Goal: Task Accomplishment & Management: Manage account settings

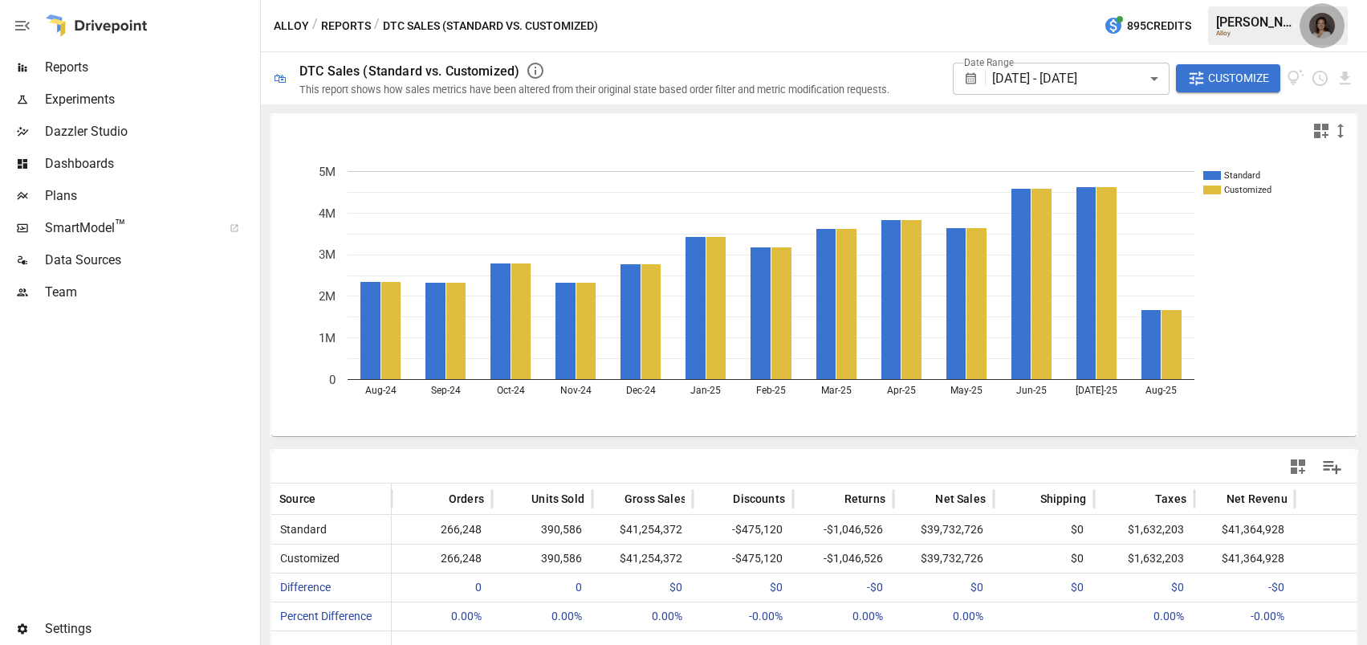
click at [1326, 22] on img "Franziska Ibscher" at bounding box center [1323, 26] width 26 height 26
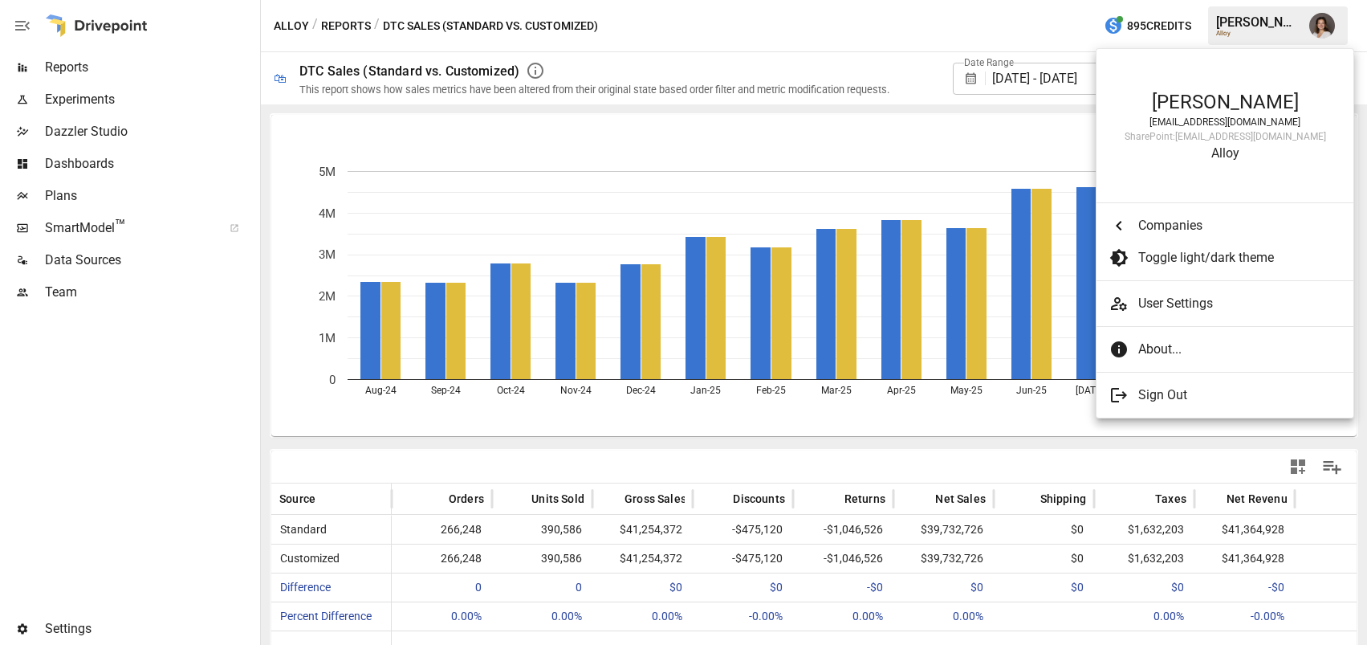
click at [644, 436] on div at bounding box center [683, 322] width 1367 height 645
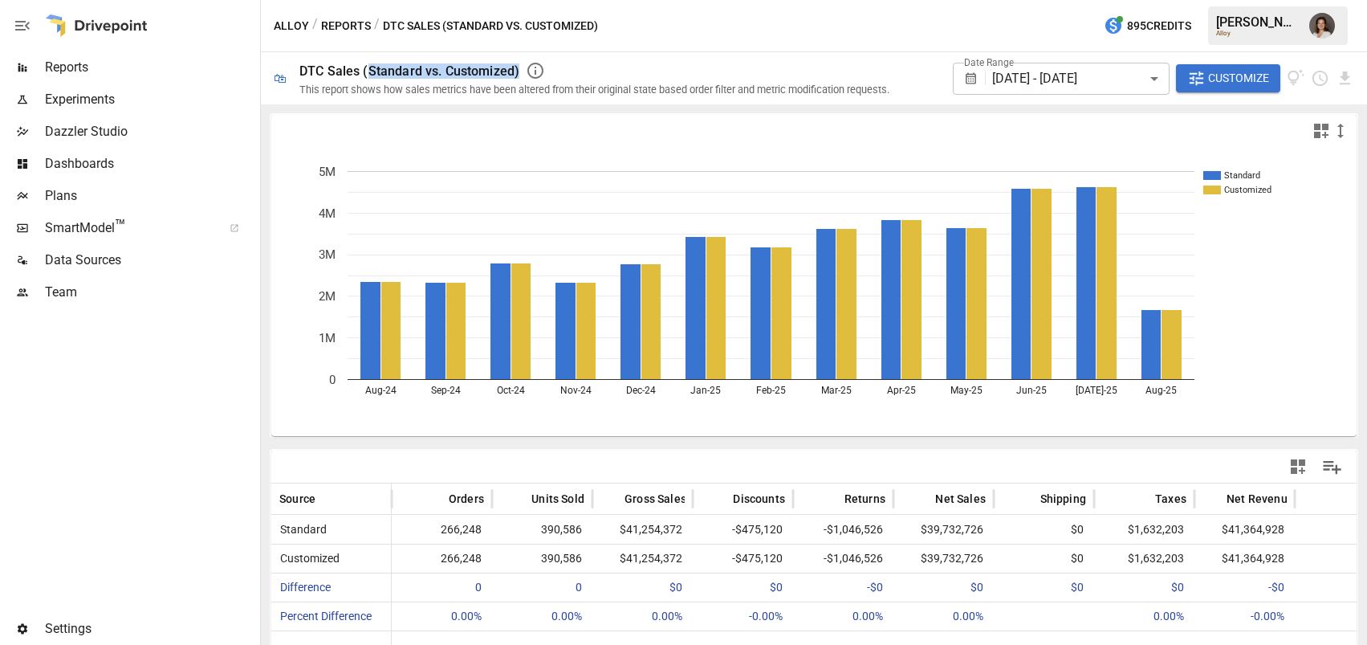
drag, startPoint x: 369, startPoint y: 71, endPoint x: 520, endPoint y: 67, distance: 151.8
click at [519, 67] on div "DTC Sales (Standard vs. Customized)" at bounding box center [409, 70] width 220 height 15
click at [398, 68] on div "DTC Sales (Standard vs. Customized)" at bounding box center [409, 70] width 220 height 15
click at [399, 68] on div "DTC Sales (Standard vs. Customized)" at bounding box center [409, 70] width 220 height 15
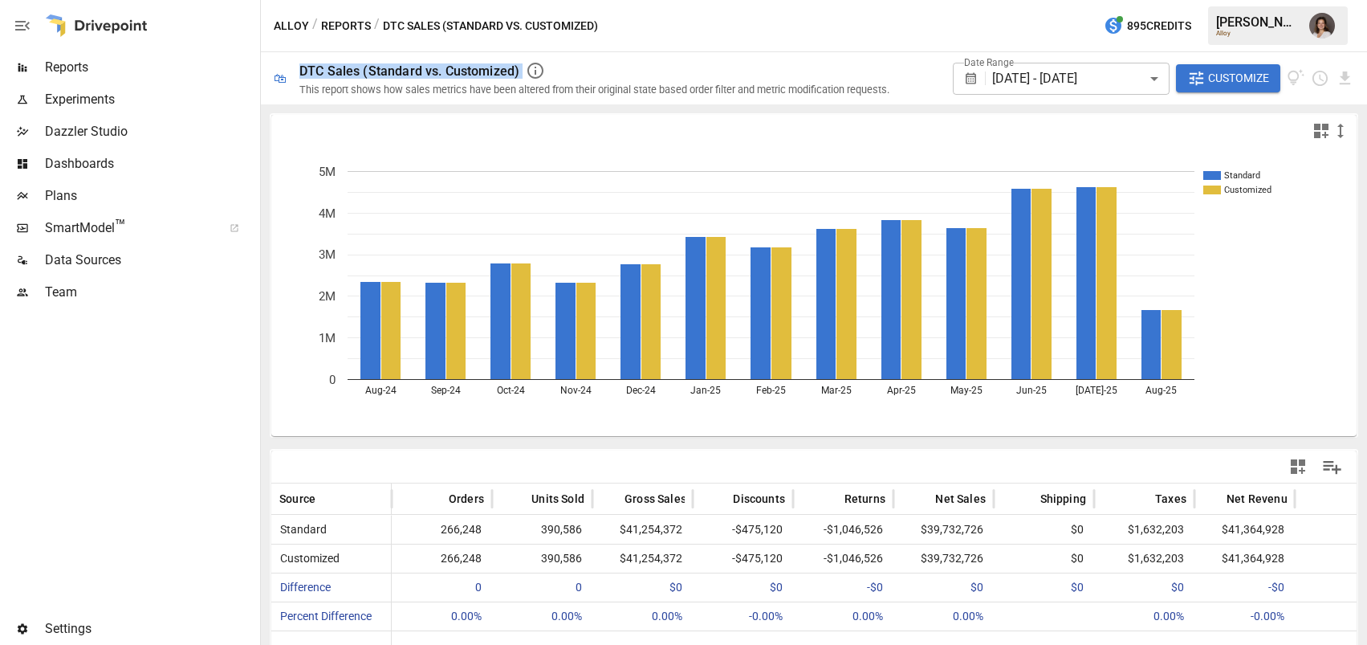
drag, startPoint x: 443, startPoint y: 78, endPoint x: 356, endPoint y: 75, distance: 86.8
click at [443, 78] on div "DTC Sales (Standard vs. Customized)" at bounding box center [597, 70] width 597 height 19
drag, startPoint x: 360, startPoint y: 67, endPoint x: 525, endPoint y: 67, distance: 164.6
click at [525, 67] on div "DTC Sales (Standard vs. Customized)" at bounding box center [597, 70] width 597 height 19
click at [636, 67] on div "DTC Sales (Standard vs. Customized)" at bounding box center [597, 70] width 597 height 19
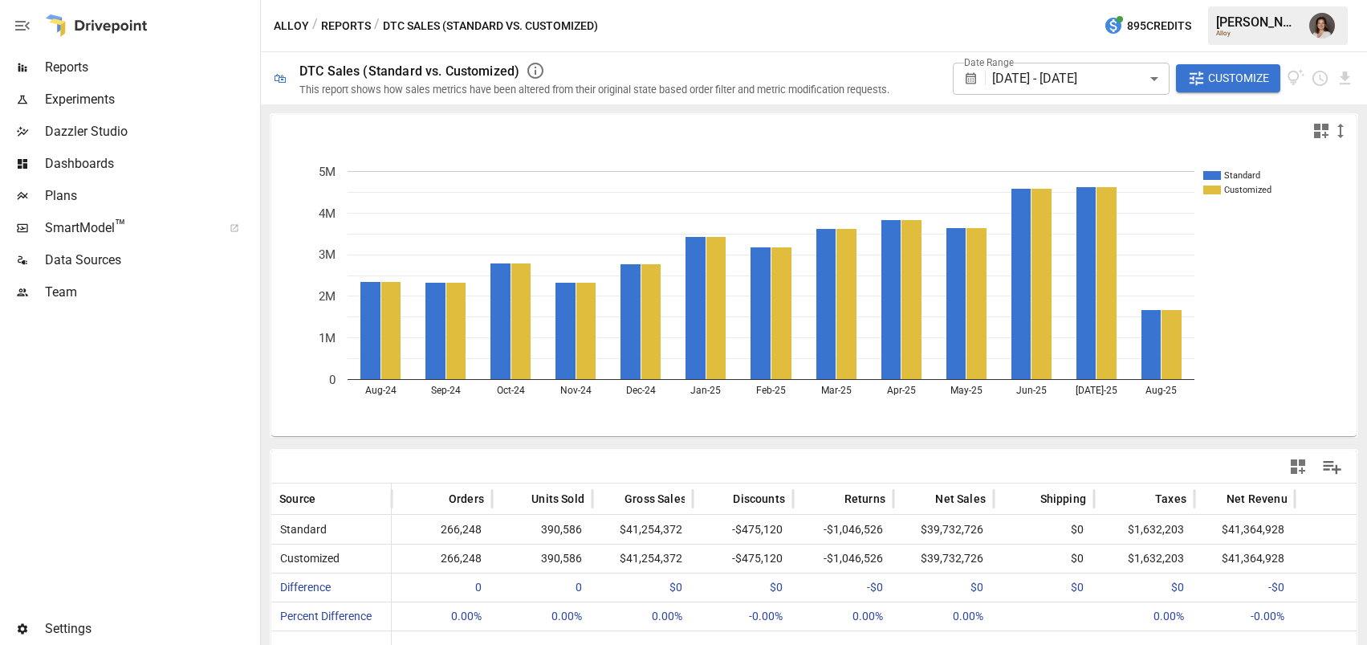
click at [729, 85] on div "This report shows how sales metrics have been altered from their original state…" at bounding box center [594, 89] width 590 height 12
click at [384, 71] on div "DTC Sales (Standard vs. Customized)" at bounding box center [409, 70] width 220 height 15
drag, startPoint x: 365, startPoint y: 71, endPoint x: 531, endPoint y: 71, distance: 166.2
click at [531, 71] on div "DTC Sales (Standard vs. Customized)" at bounding box center [597, 70] width 597 height 19
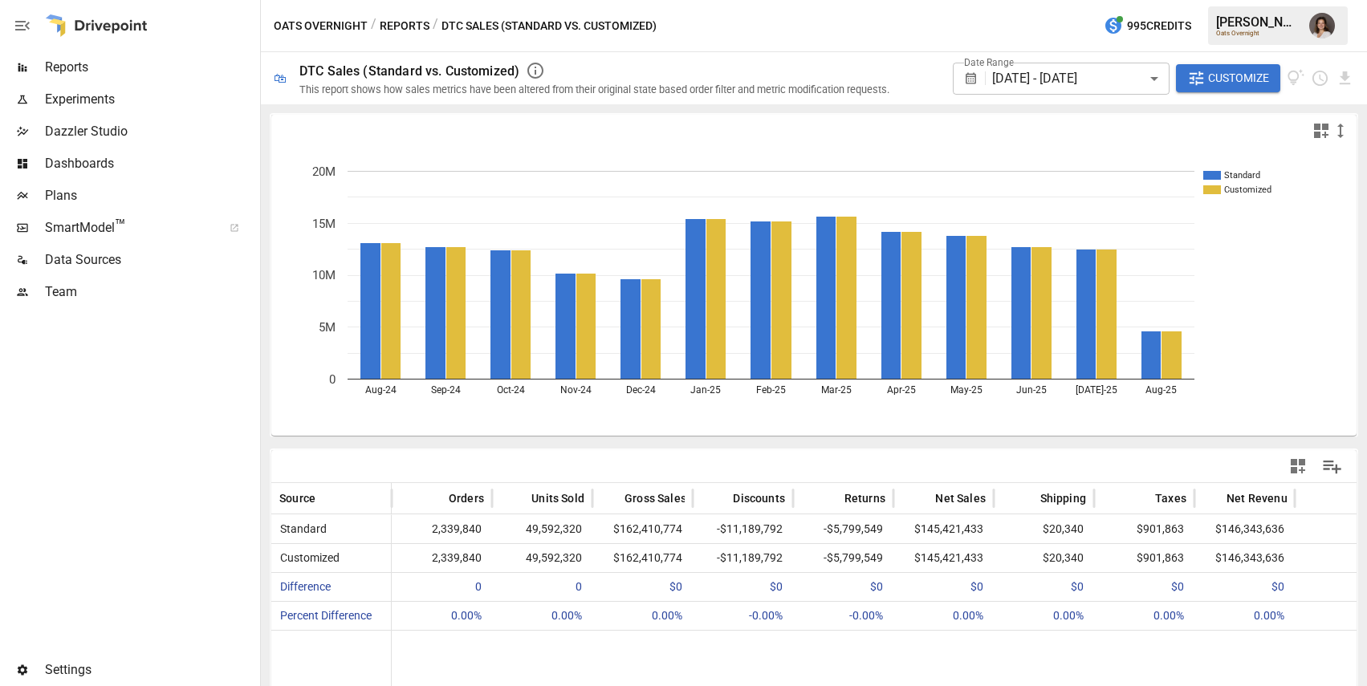
click at [457, 26] on div "/ DTC Sales (Standard vs. Customized)" at bounding box center [545, 26] width 224 height 20
click at [405, 25] on button "Reports" at bounding box center [405, 26] width 50 height 20
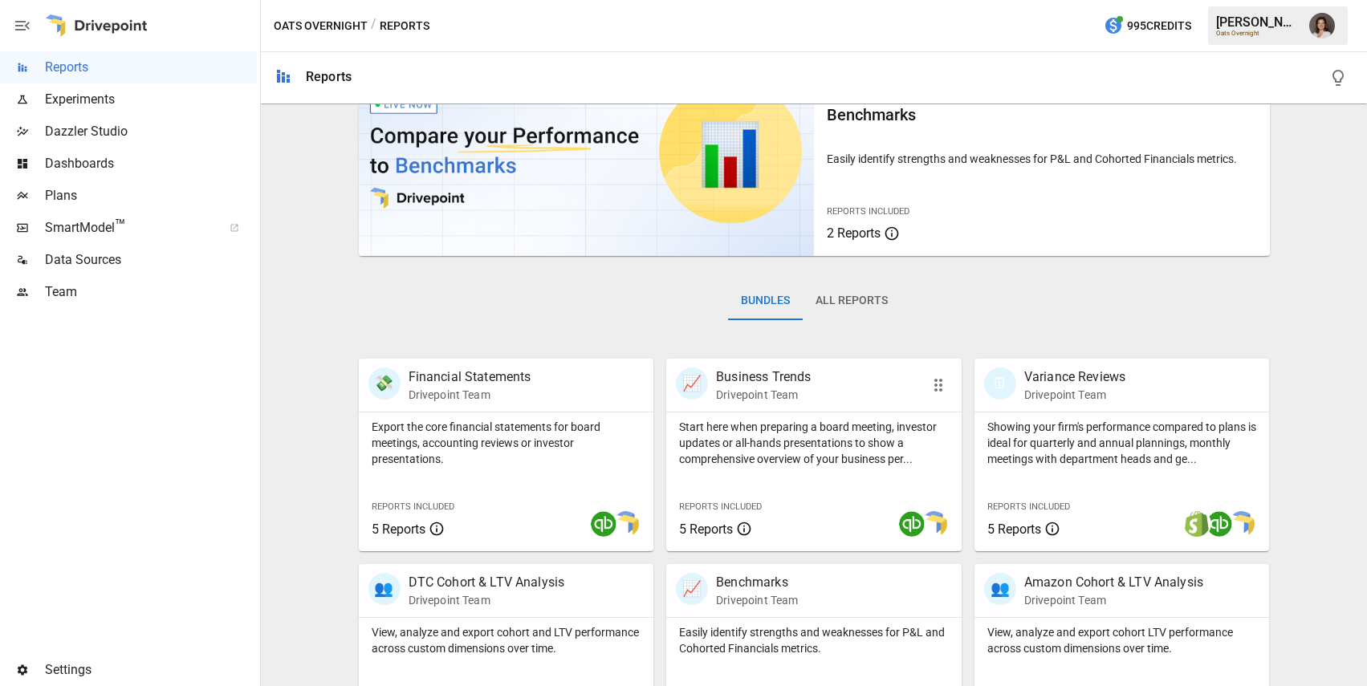
scroll to position [352, 0]
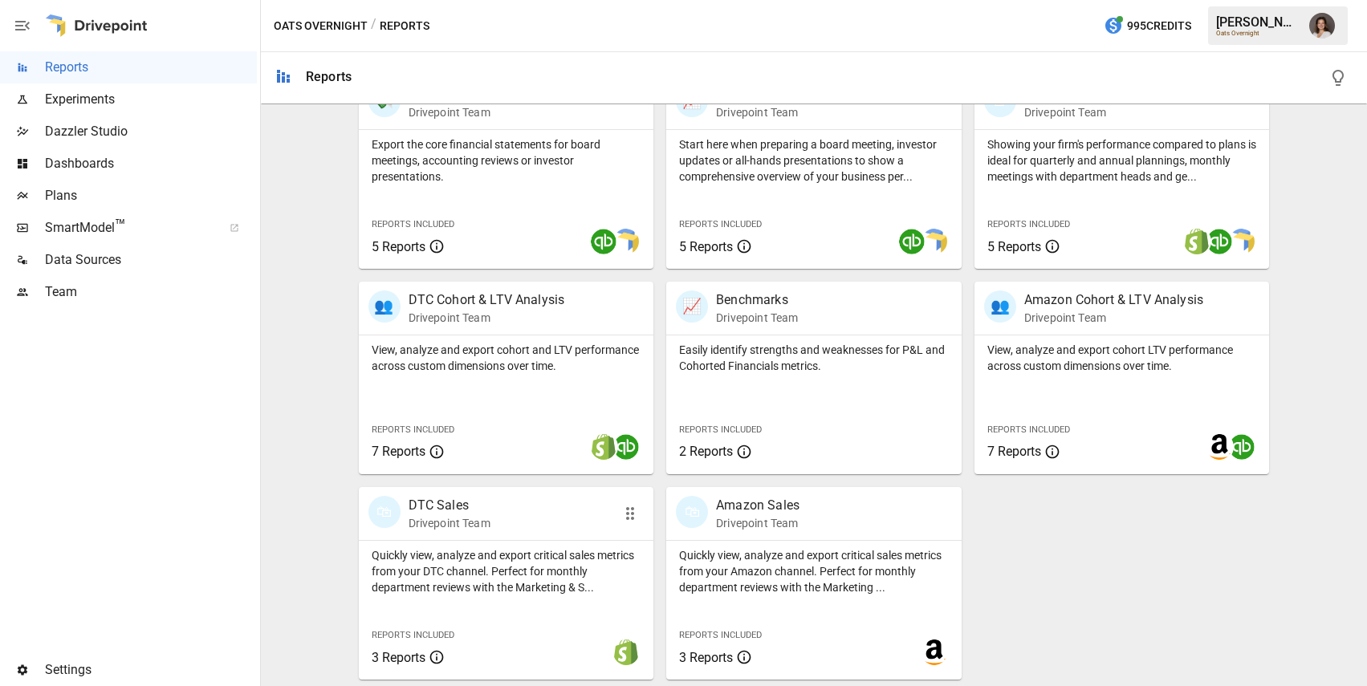
click at [535, 565] on p "Quickly view, analyze and export critical sales metrics from your DTC channel. …" at bounding box center [507, 572] width 270 height 48
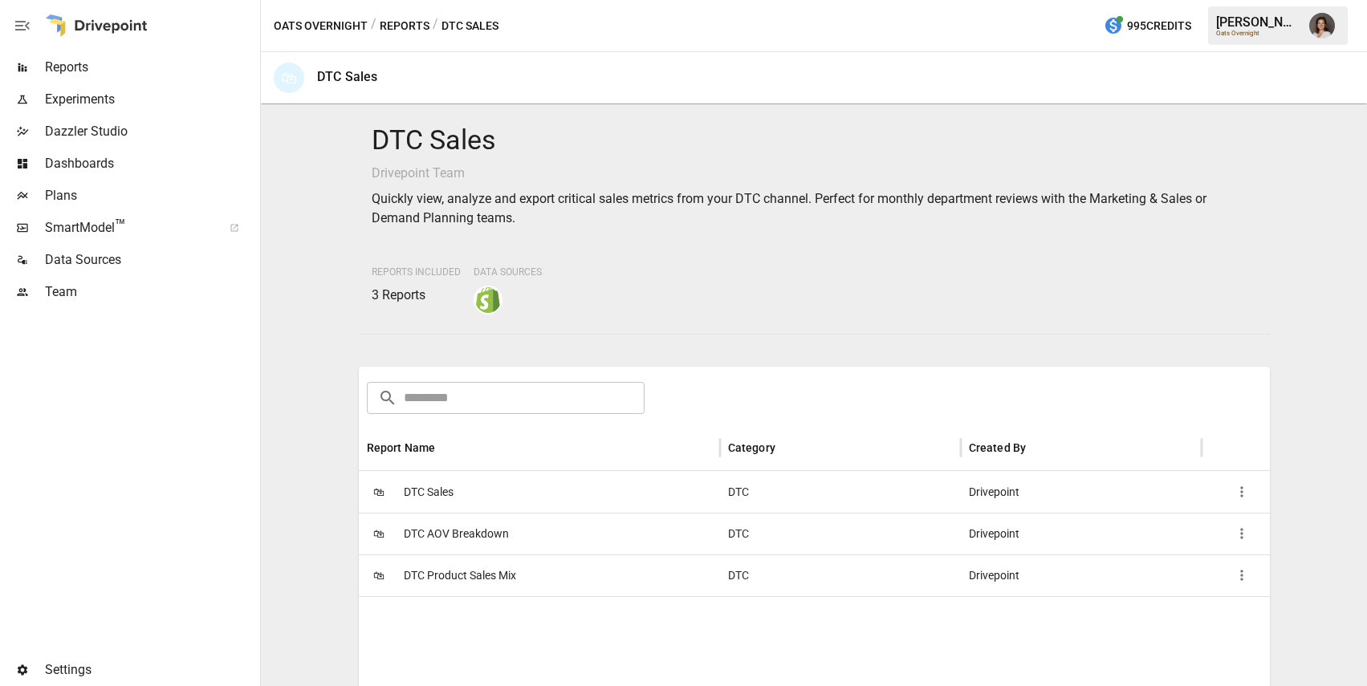
click at [136, 62] on span "Reports" at bounding box center [151, 67] width 212 height 19
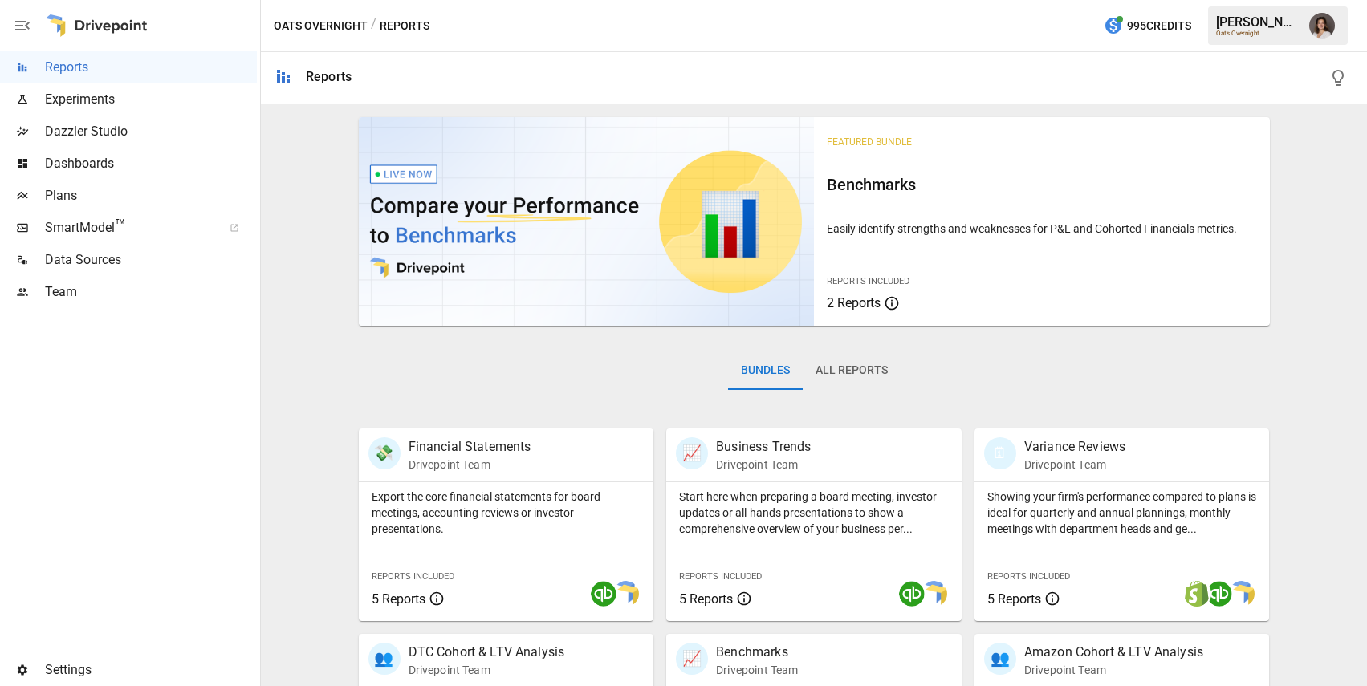
click at [124, 125] on span "Dazzler Studio" at bounding box center [151, 131] width 212 height 19
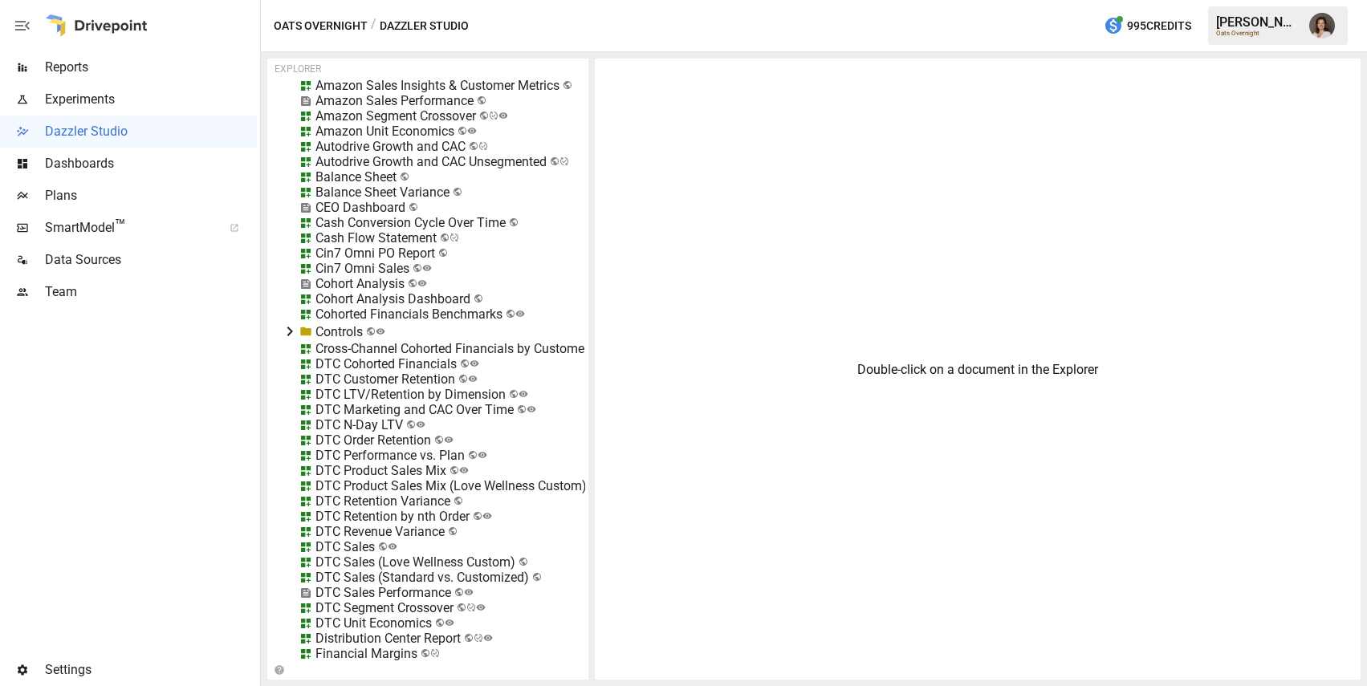
scroll to position [16908, 0]
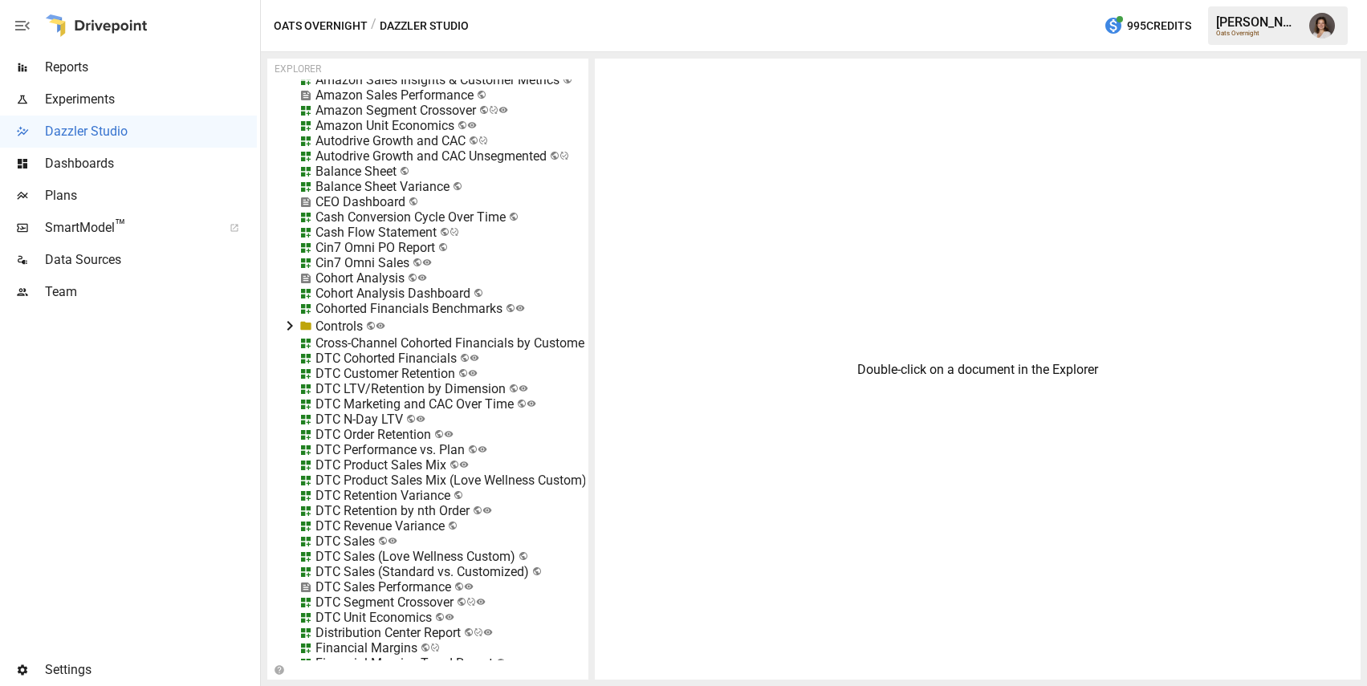
click at [386, 572] on div "DTC Sales (Standard vs. Customized)" at bounding box center [423, 571] width 214 height 15
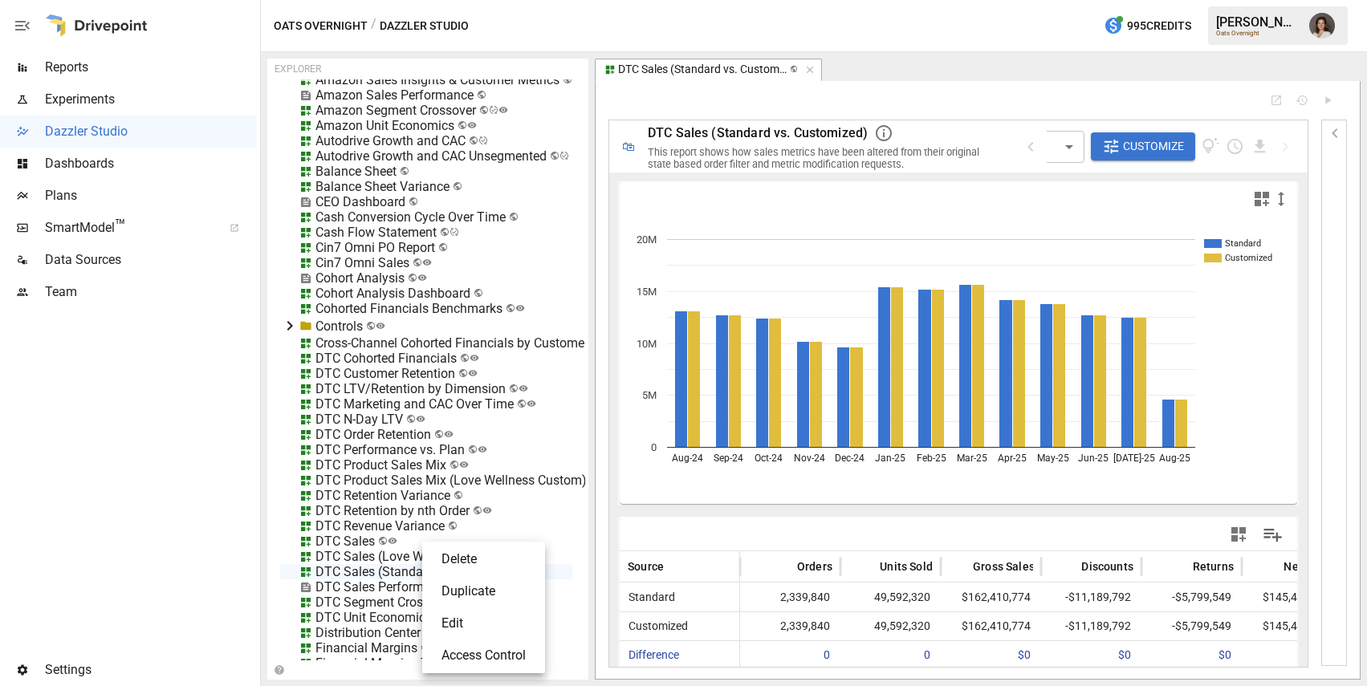
click at [485, 632] on li "Edit" at bounding box center [484, 624] width 110 height 32
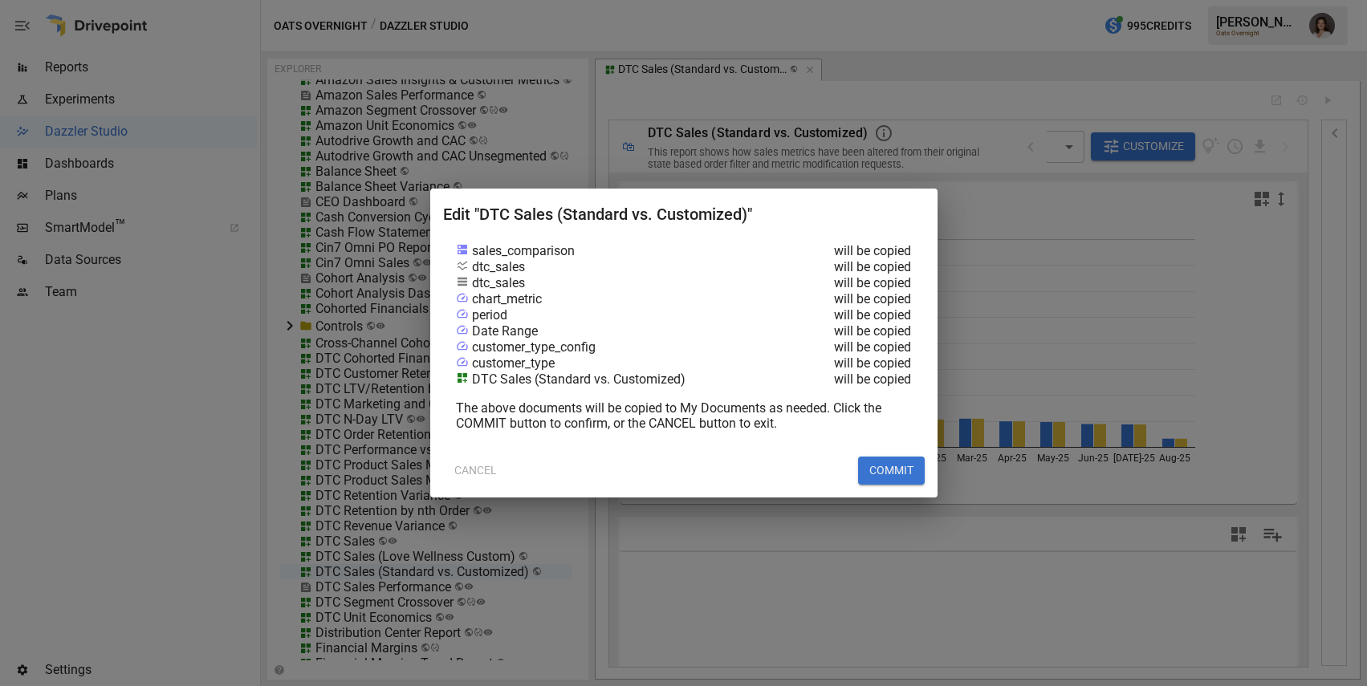
click at [883, 471] on button "COMMIT" at bounding box center [891, 471] width 67 height 29
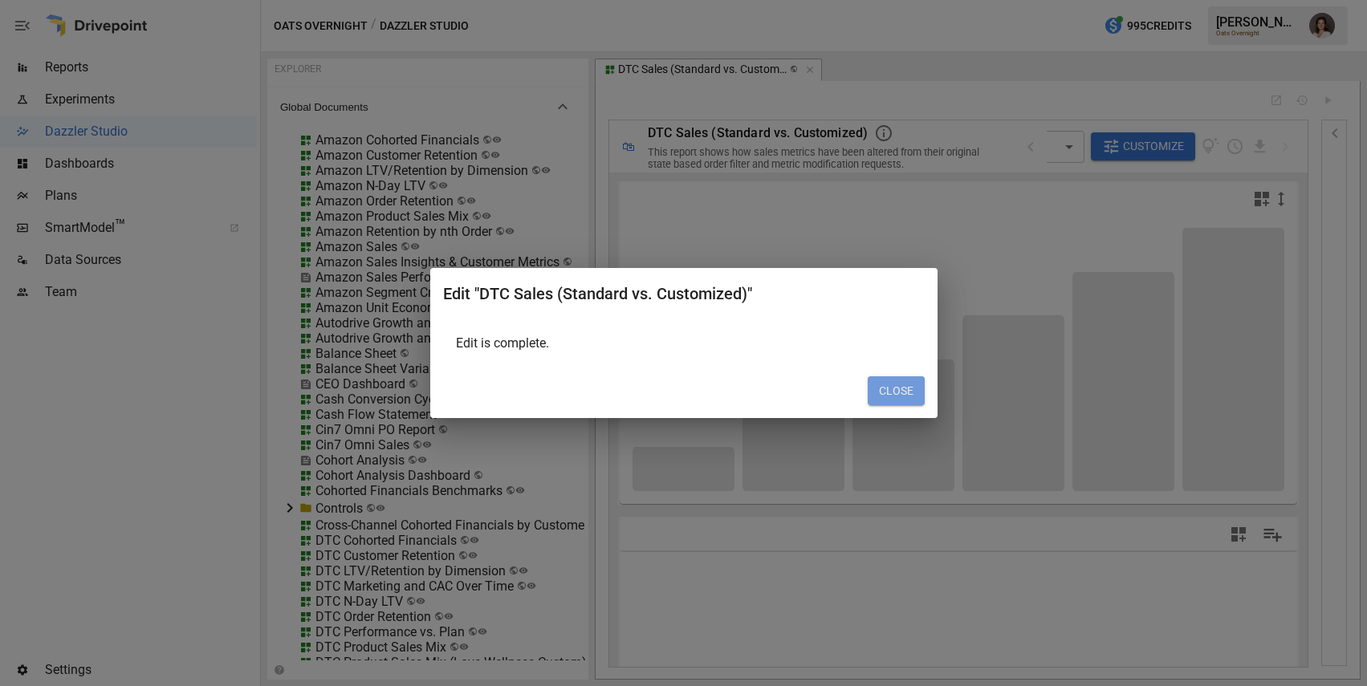
click at [890, 393] on button "CLOSE" at bounding box center [896, 391] width 57 height 29
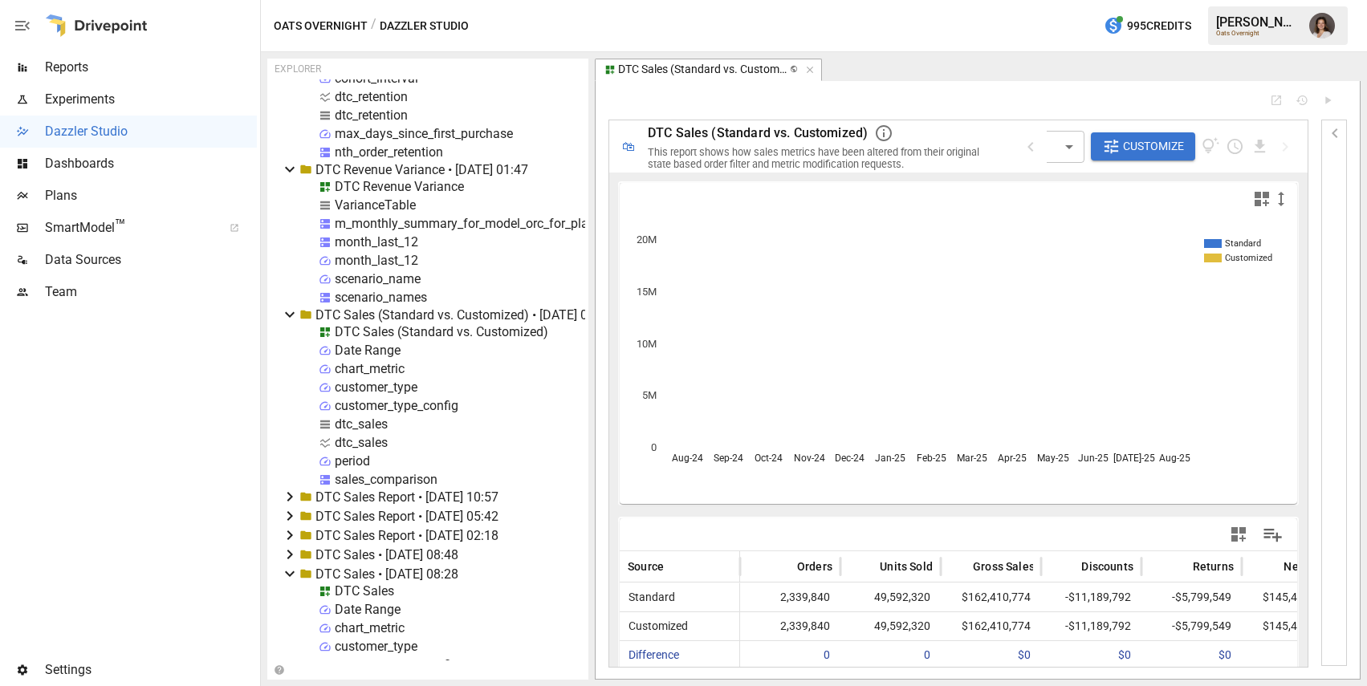
scroll to position [8193, 0]
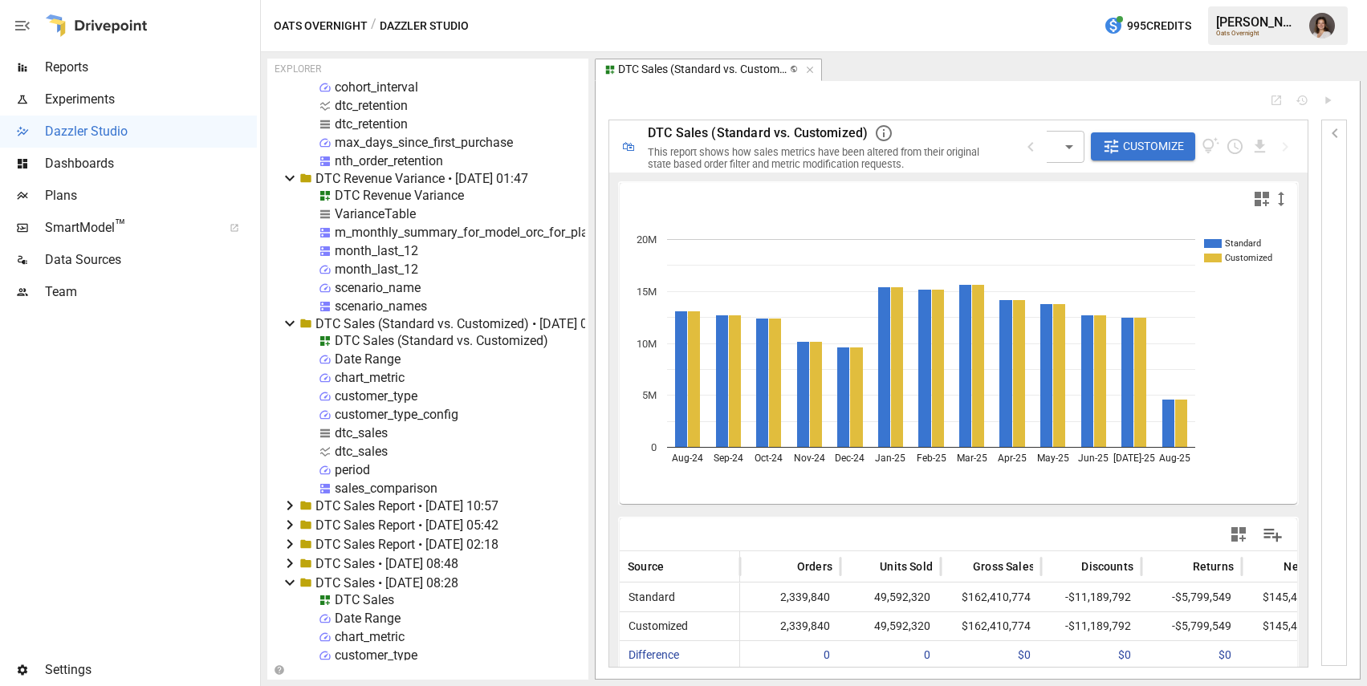
click at [404, 340] on div "DTC Sales (Standard vs. Customized)" at bounding box center [442, 340] width 214 height 15
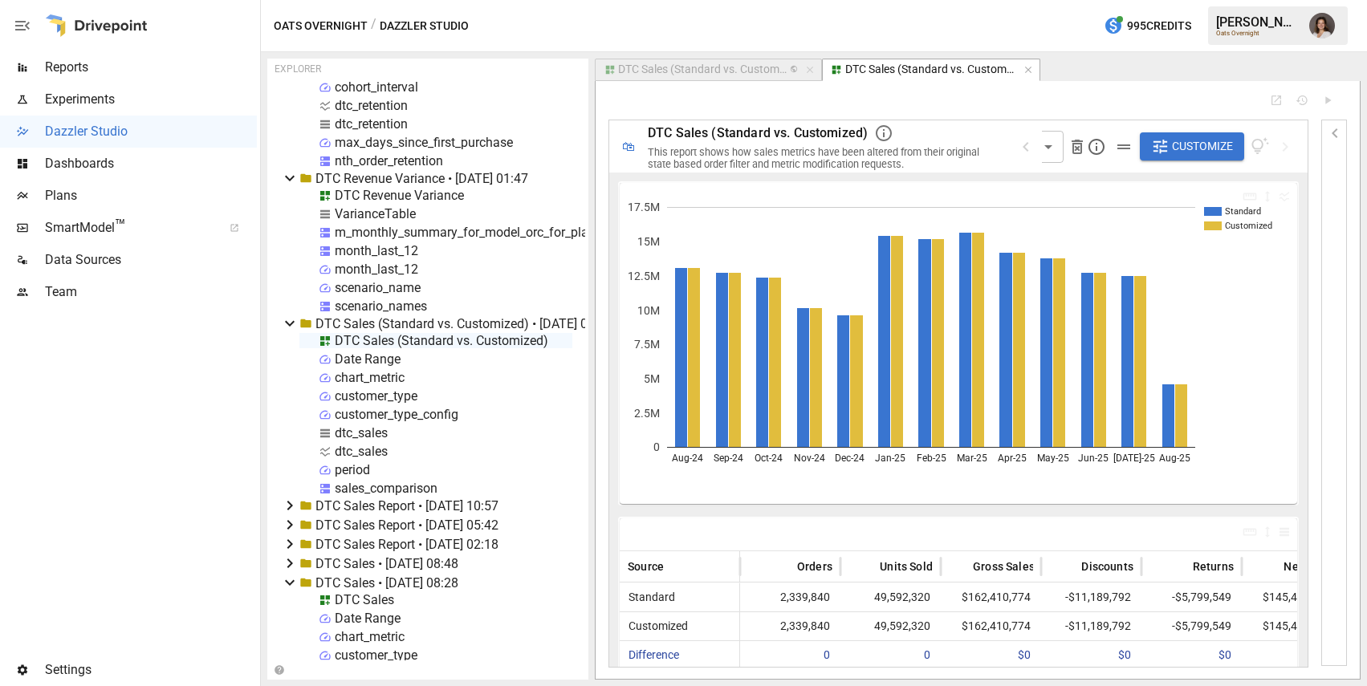
click at [796, 135] on span "DTC Sales (Standard vs. Customized)" at bounding box center [758, 132] width 220 height 15
click at [784, 132] on span "DTC Sales (Standard vs. Customized)" at bounding box center [758, 132] width 220 height 15
click at [818, 133] on span "**********" at bounding box center [733, 134] width 170 height 12
click at [740, 136] on span "**********" at bounding box center [733, 134] width 170 height 12
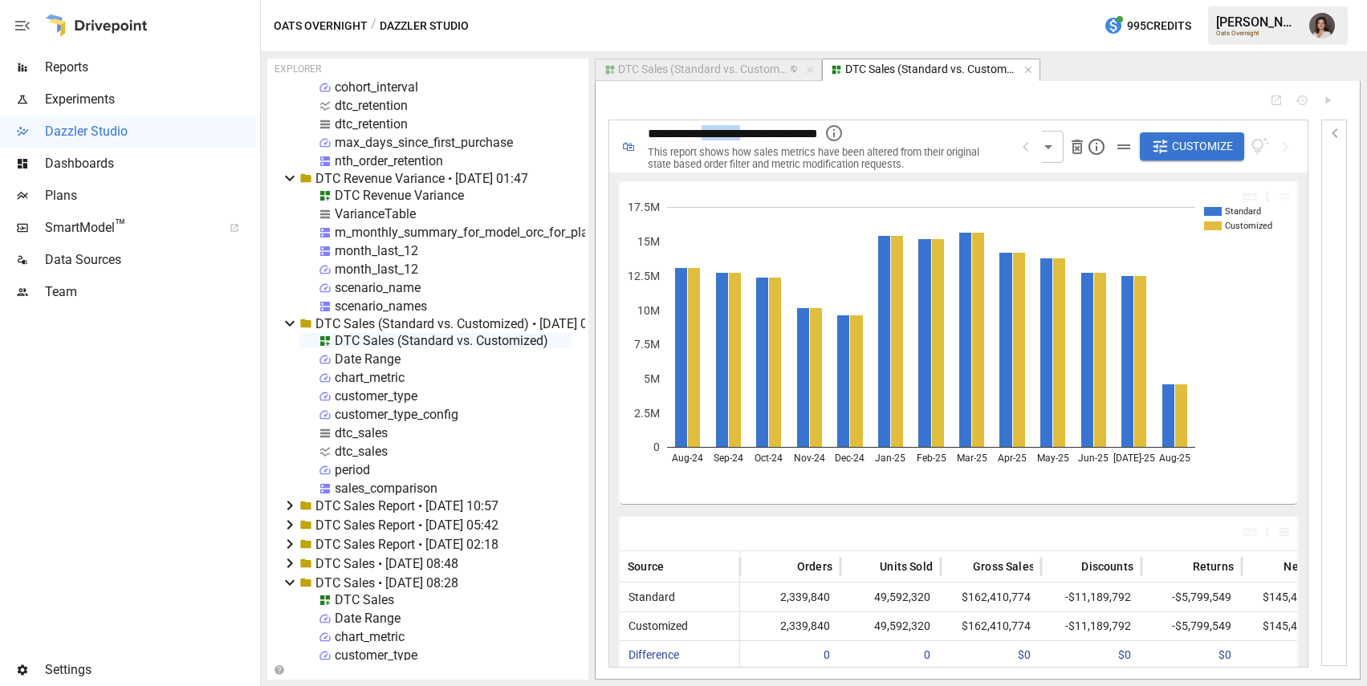
click at [740, 136] on span "**********" at bounding box center [733, 134] width 170 height 12
click at [794, 134] on span "**********" at bounding box center [721, 134] width 146 height 12
click at [795, 129] on span "**********" at bounding box center [733, 134] width 170 height 12
click at [792, 131] on span "**********" at bounding box center [733, 134] width 170 height 12
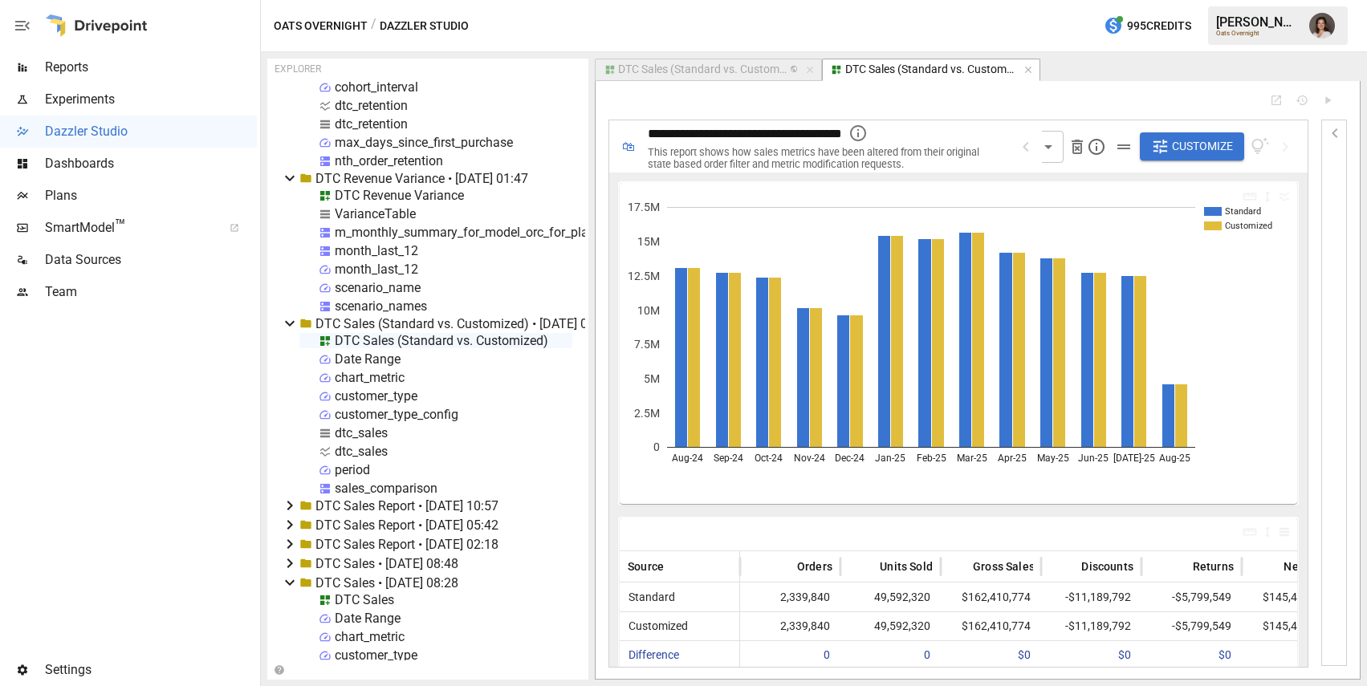
click at [842, 134] on span "**********" at bounding box center [745, 134] width 194 height 12
click at [810, 128] on span "**********" at bounding box center [788, 134] width 281 height 12
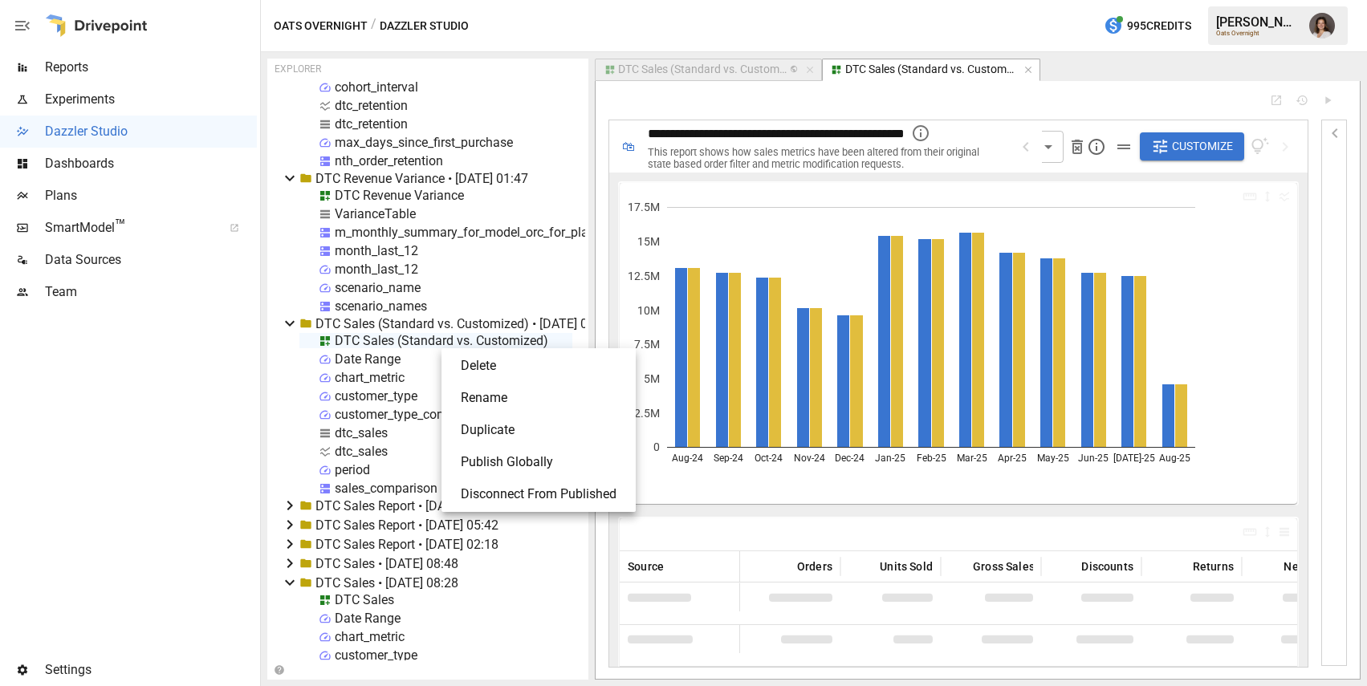
click at [525, 455] on li "Publish Globally" at bounding box center [538, 462] width 181 height 32
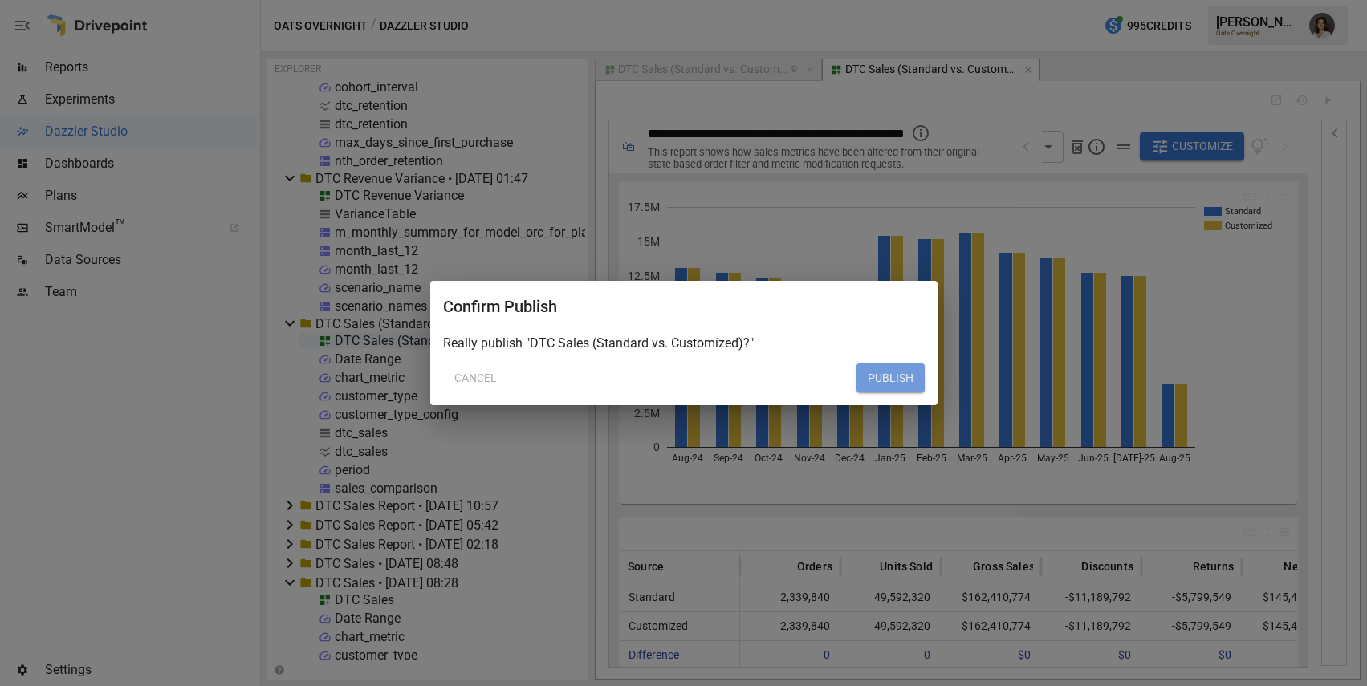
click at [884, 385] on button "PUBLISH" at bounding box center [891, 378] width 68 height 29
click at [897, 379] on button "PUBLISH" at bounding box center [891, 378] width 68 height 29
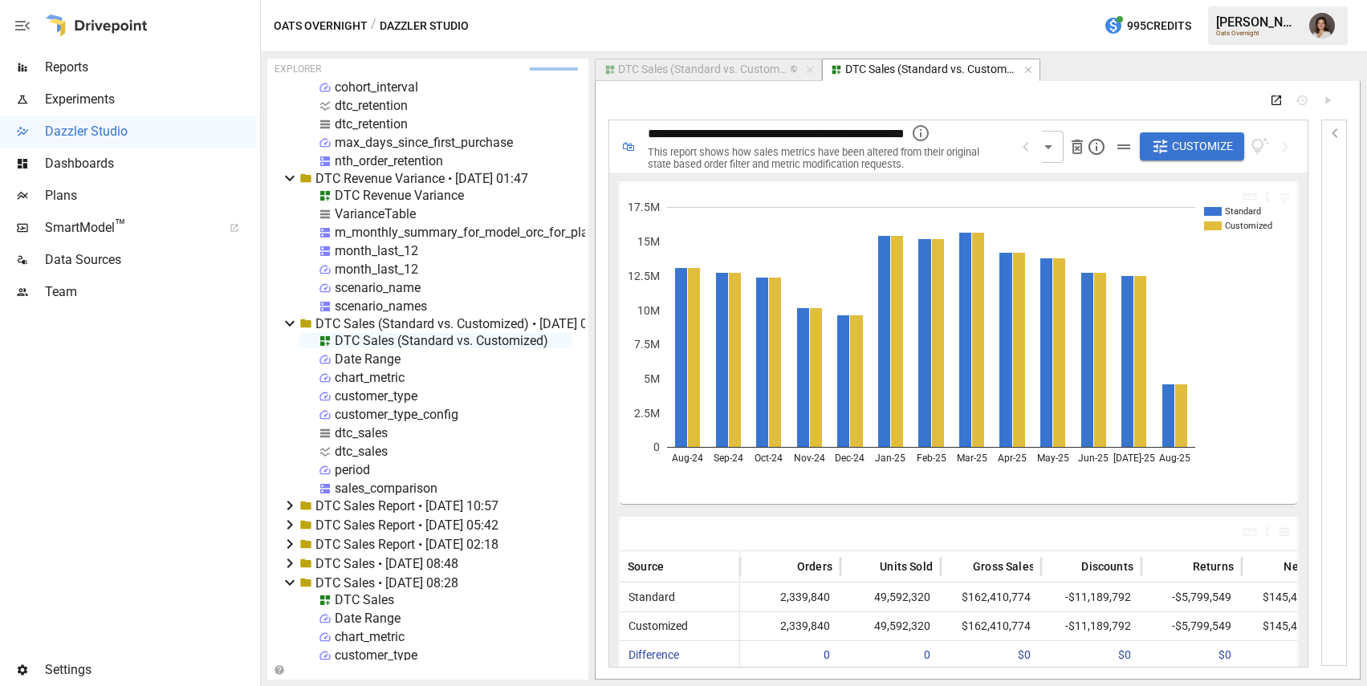
click at [1279, 100] on icon "Open Report" at bounding box center [1276, 100] width 13 height 13
click at [880, 135] on span "**********" at bounding box center [776, 134] width 257 height 12
click at [854, 132] on span "**********" at bounding box center [776, 134] width 257 height 12
click at [789, 130] on span "**********" at bounding box center [776, 134] width 257 height 12
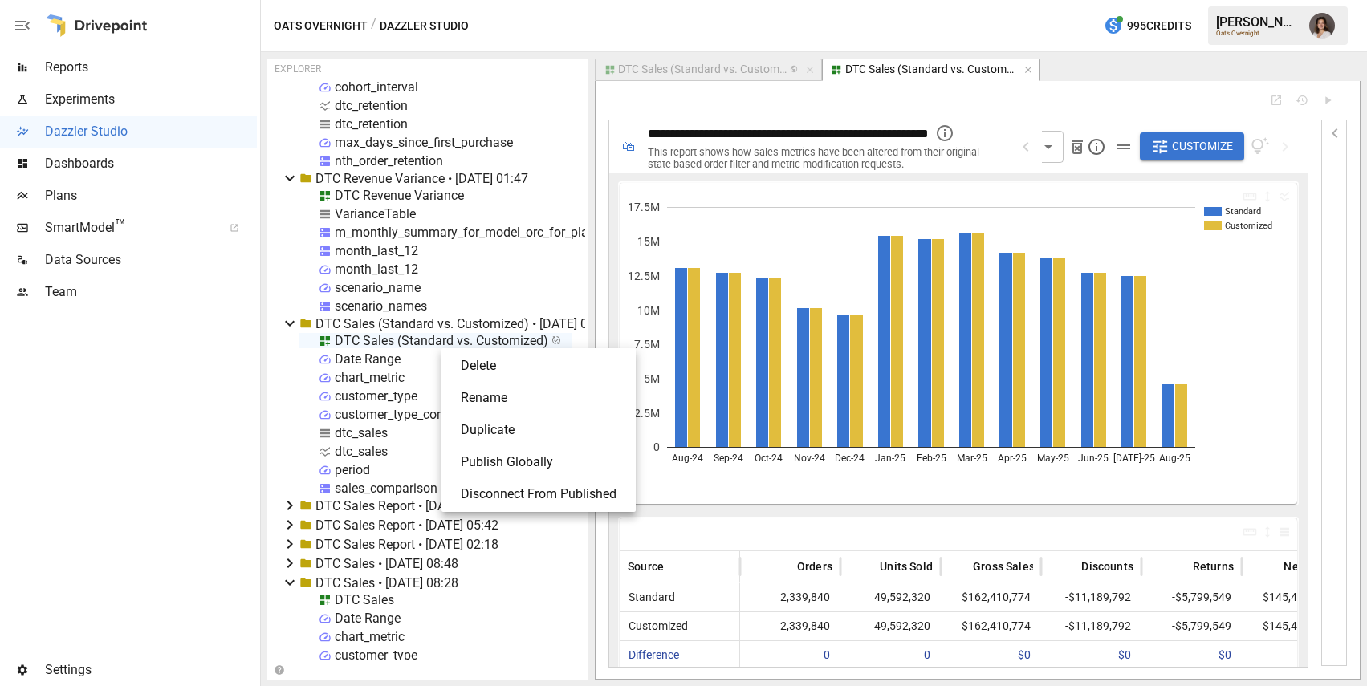
click at [507, 457] on li "Publish Globally" at bounding box center [538, 462] width 181 height 32
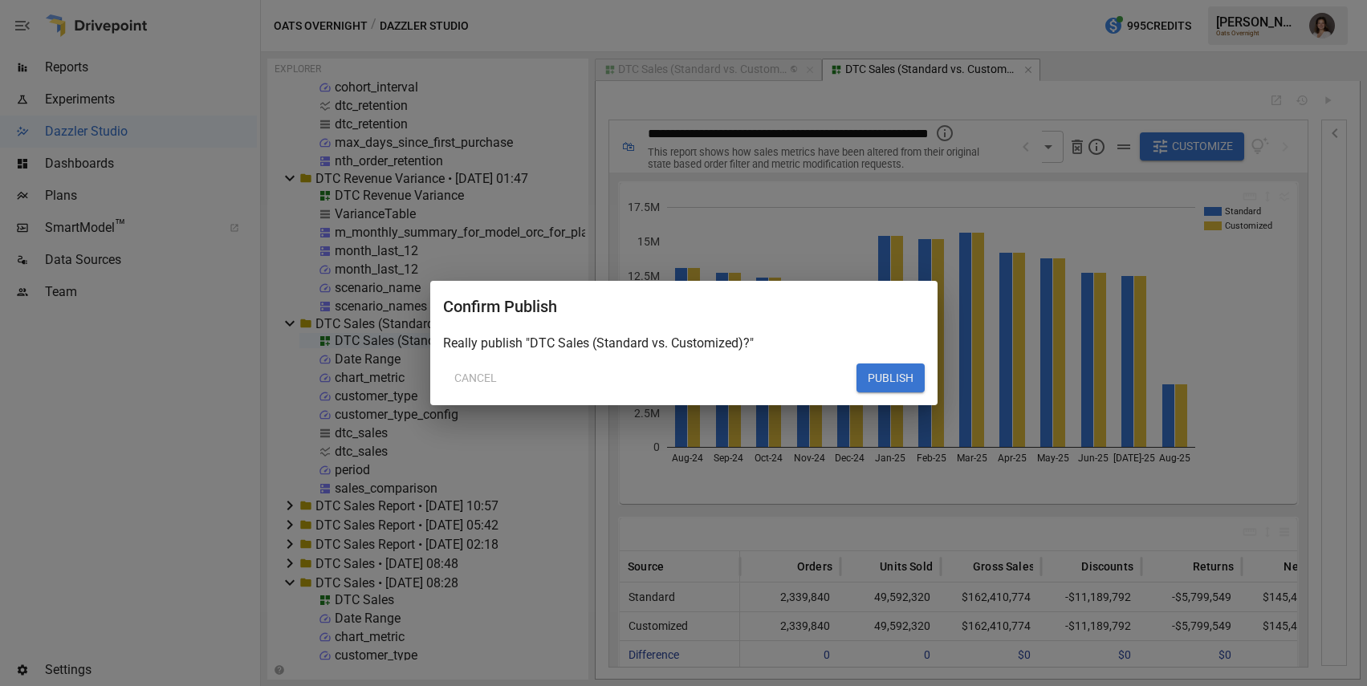
click at [884, 383] on button "PUBLISH" at bounding box center [891, 378] width 68 height 29
click at [891, 377] on button "PUBLISH" at bounding box center [891, 378] width 68 height 29
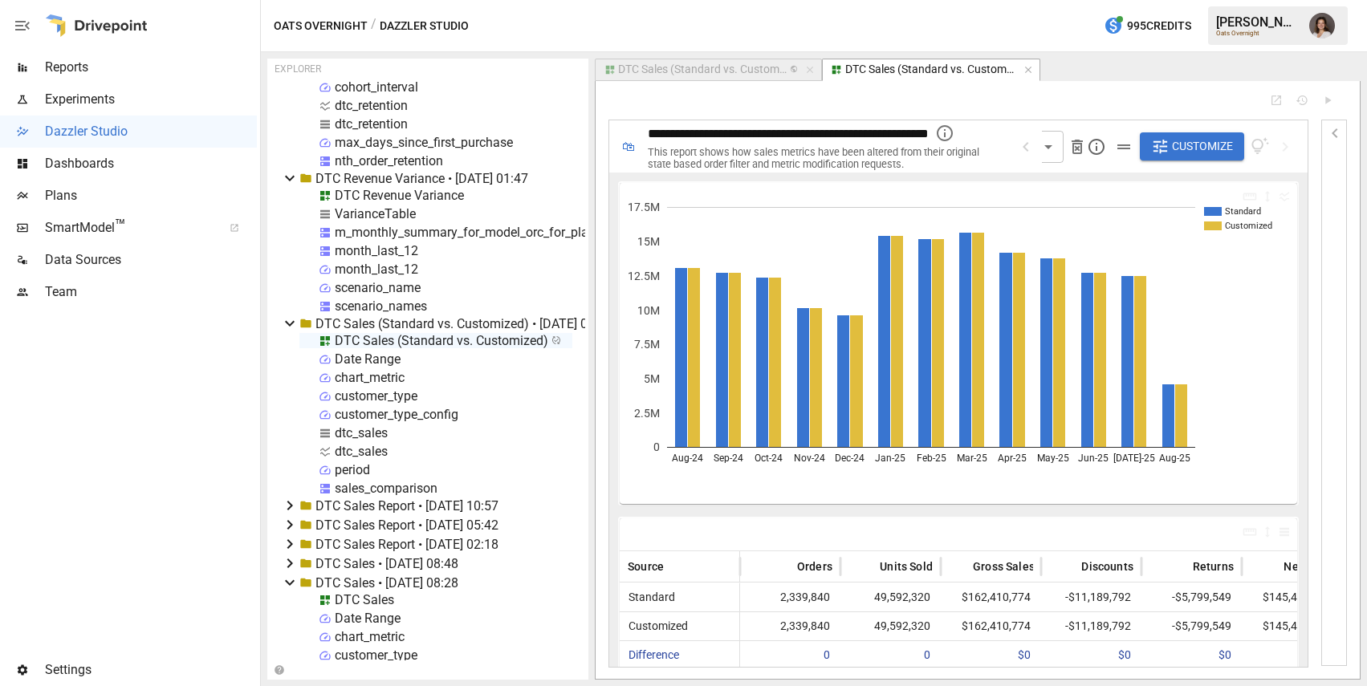
click at [431, 328] on div "DTC Sales (Standard vs. Customized) • 2025-08-11 07:07" at bounding box center [464, 323] width 297 height 15
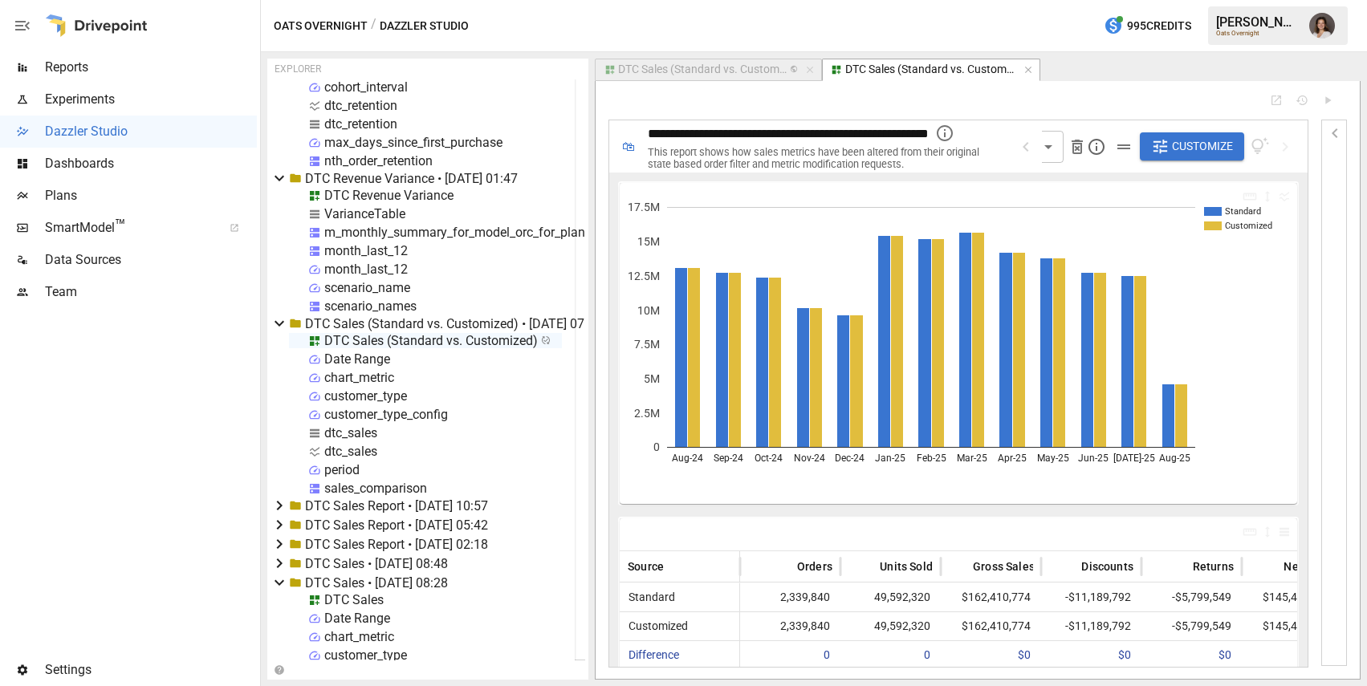
scroll to position [8193, 0]
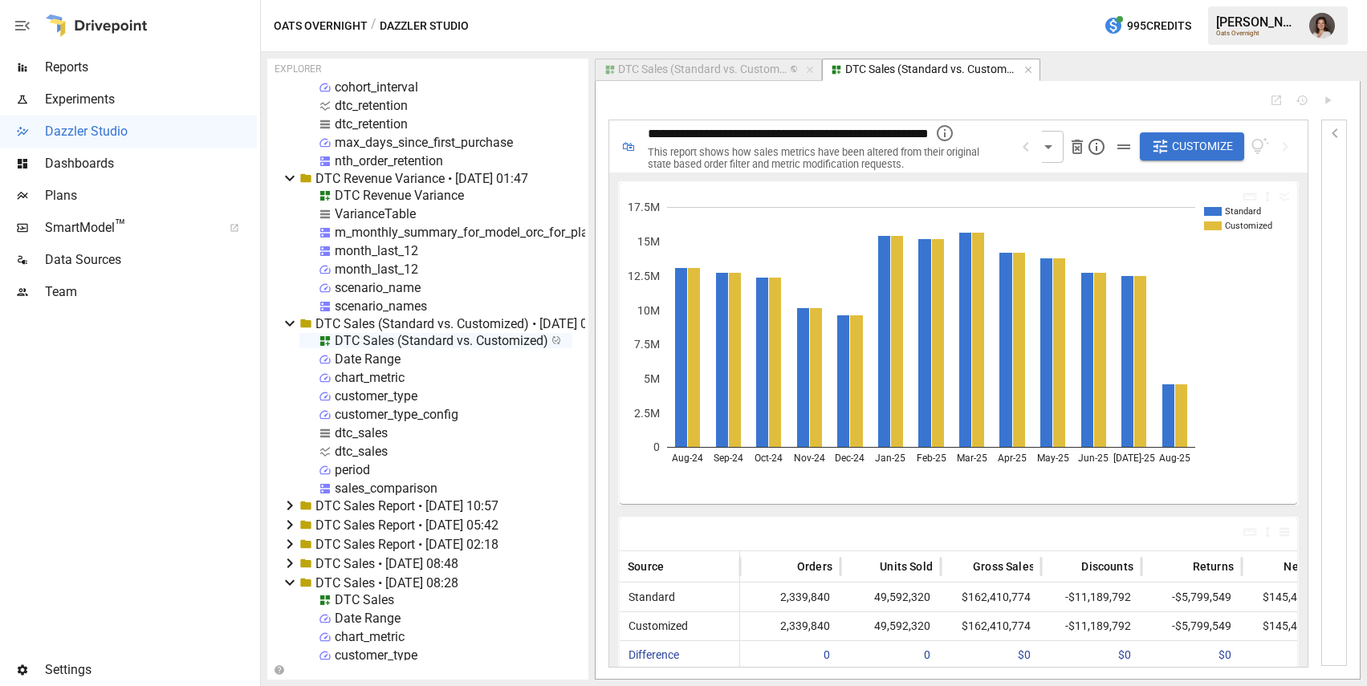
click at [399, 318] on div "DTC Sales (Standard vs. Customized) • 2025-08-11 07:07" at bounding box center [464, 323] width 297 height 15
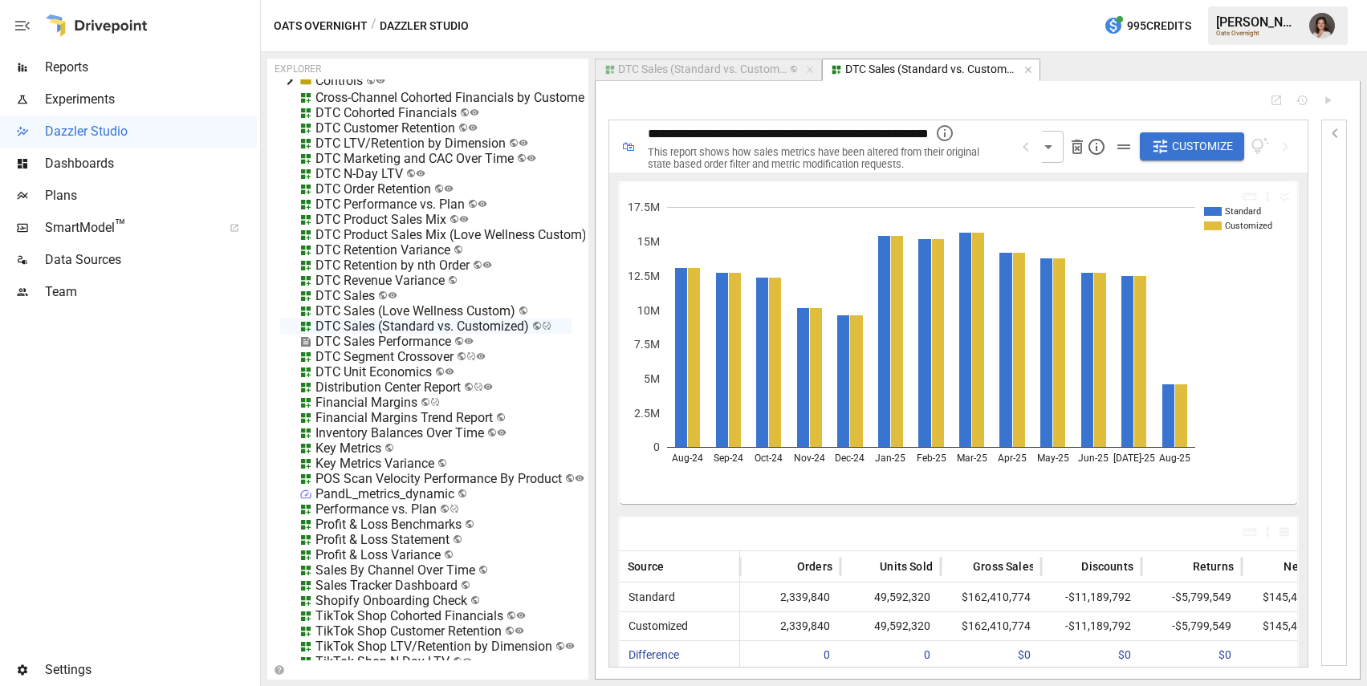
scroll to position [17329, 0]
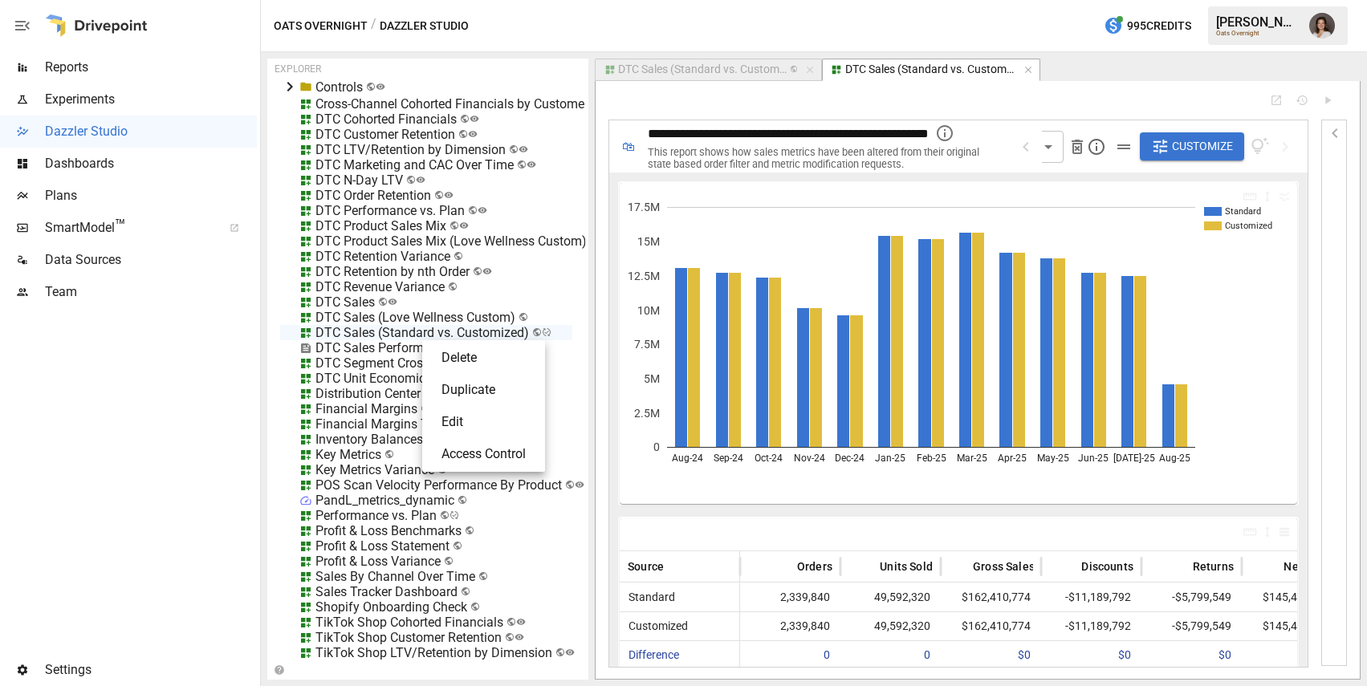
click at [471, 455] on li "Access Control" at bounding box center [484, 454] width 110 height 32
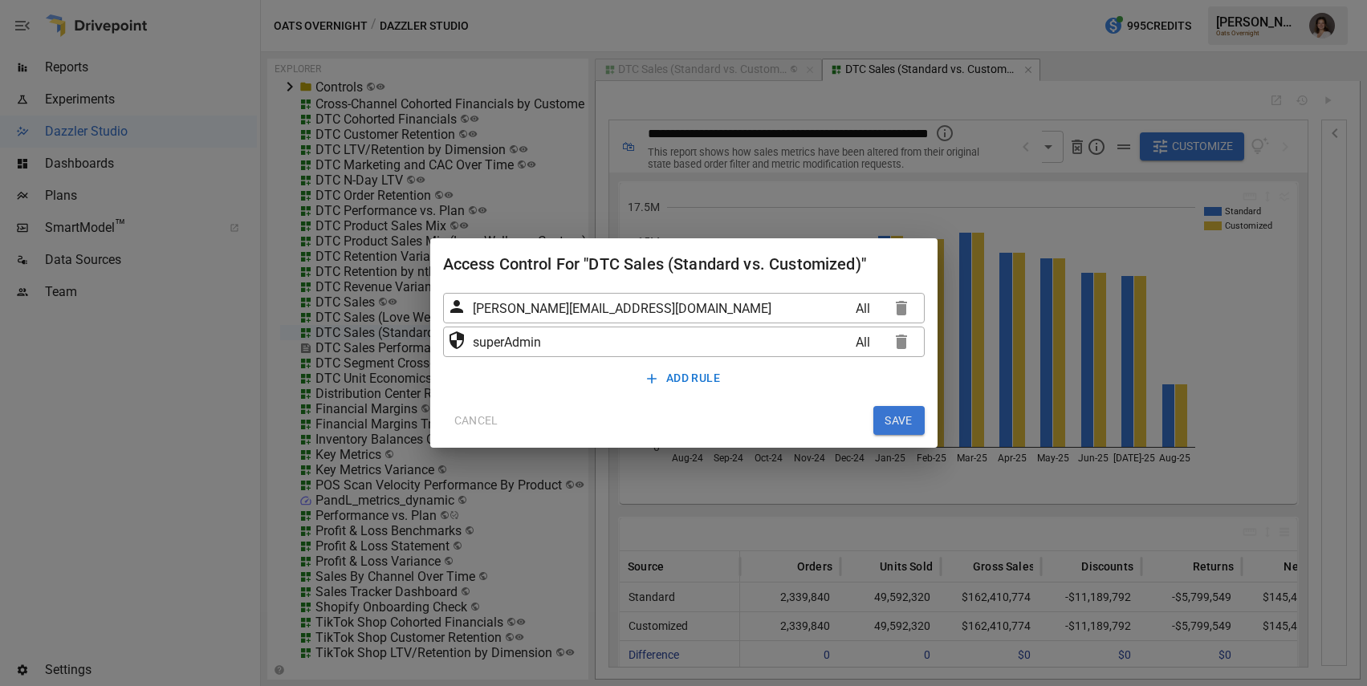
click at [685, 378] on button "ADD RULE" at bounding box center [684, 379] width 86 height 30
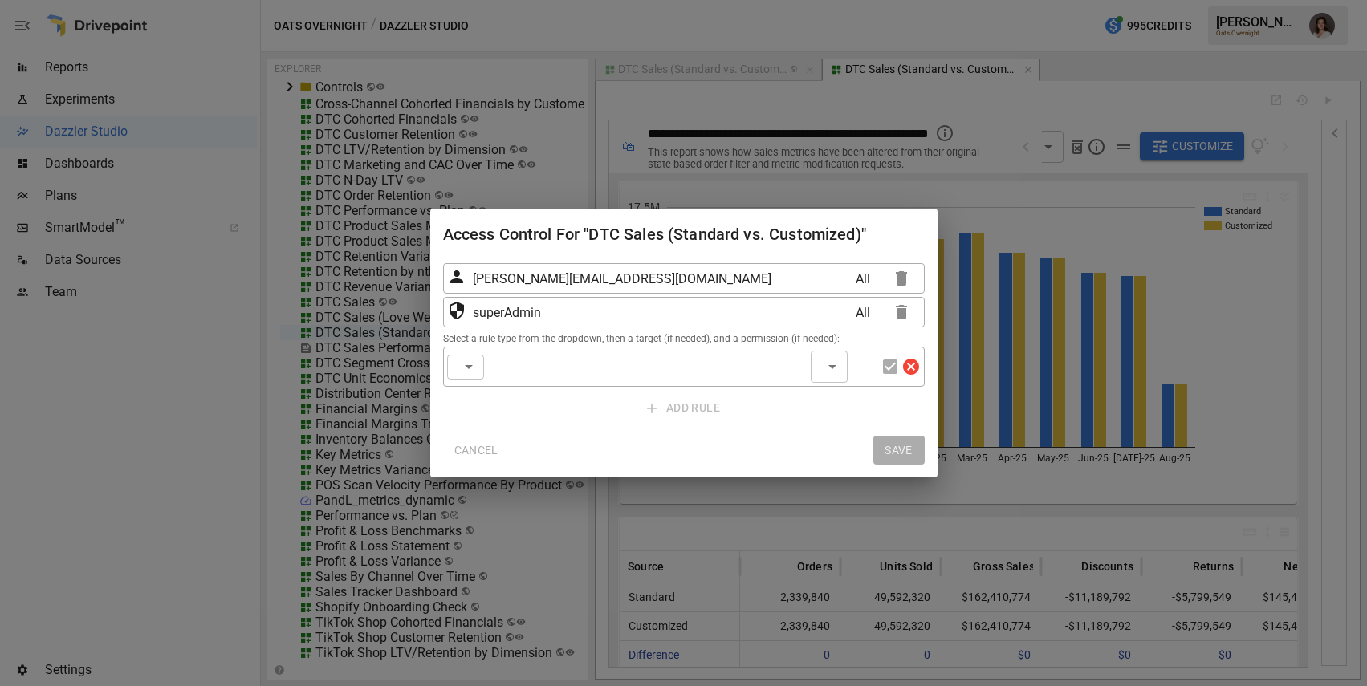
click at [466, 360] on div "​ ​" at bounding box center [465, 367] width 37 height 25
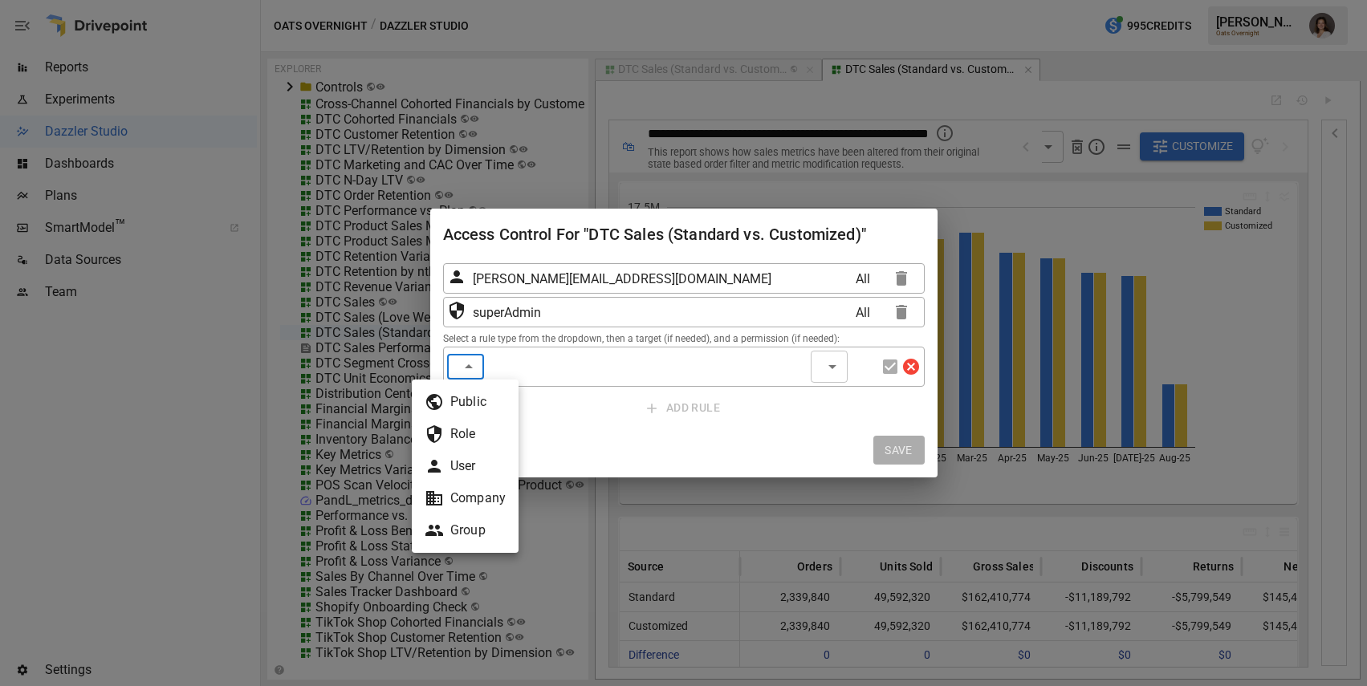
click at [481, 408] on li "Public" at bounding box center [465, 402] width 107 height 32
type input "******"
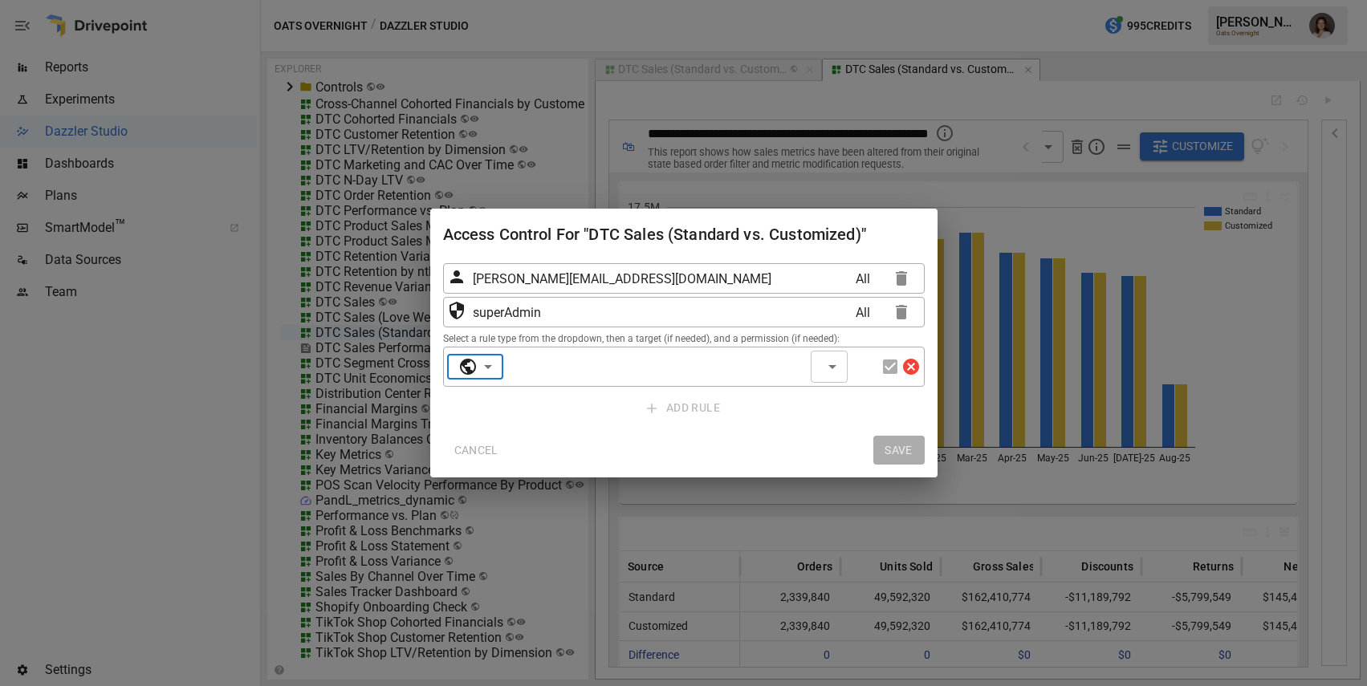
click at [829, 366] on div "​ ​" at bounding box center [829, 367] width 37 height 32
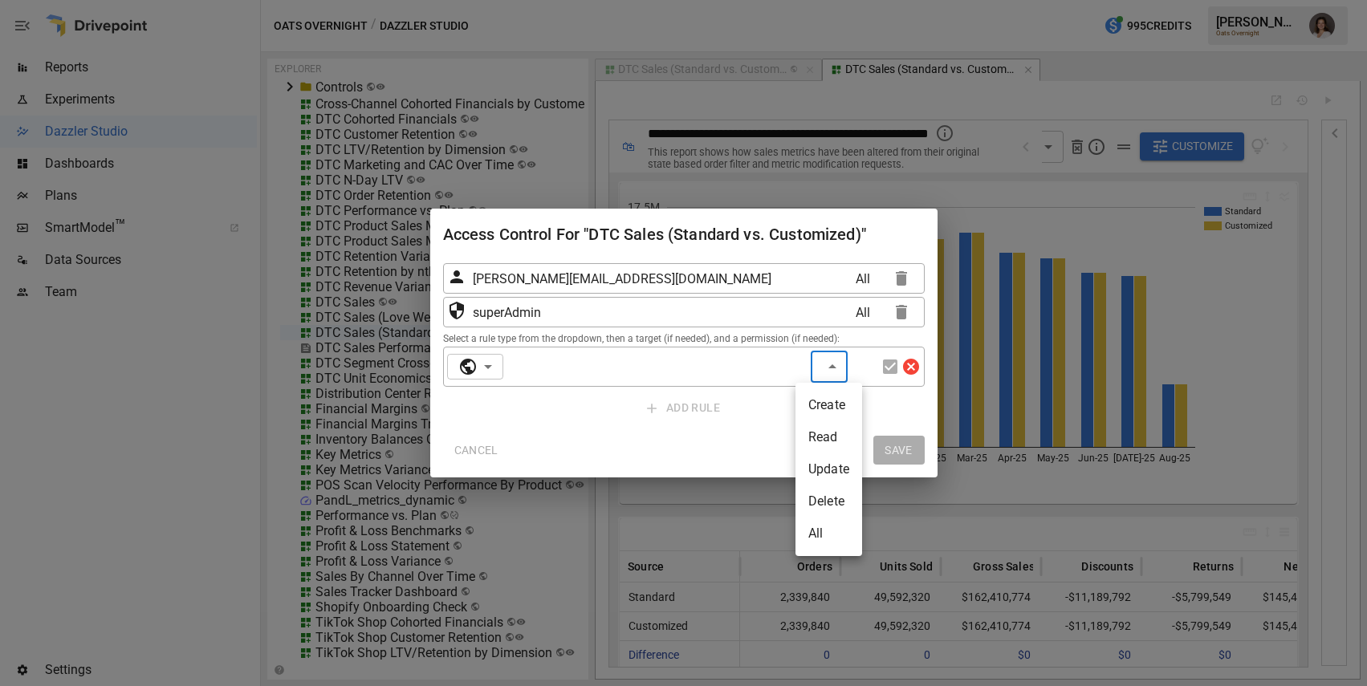
click at [825, 443] on li "Read" at bounding box center [829, 438] width 67 height 32
type input "***"
click at [890, 370] on icon "button" at bounding box center [890, 367] width 14 height 14
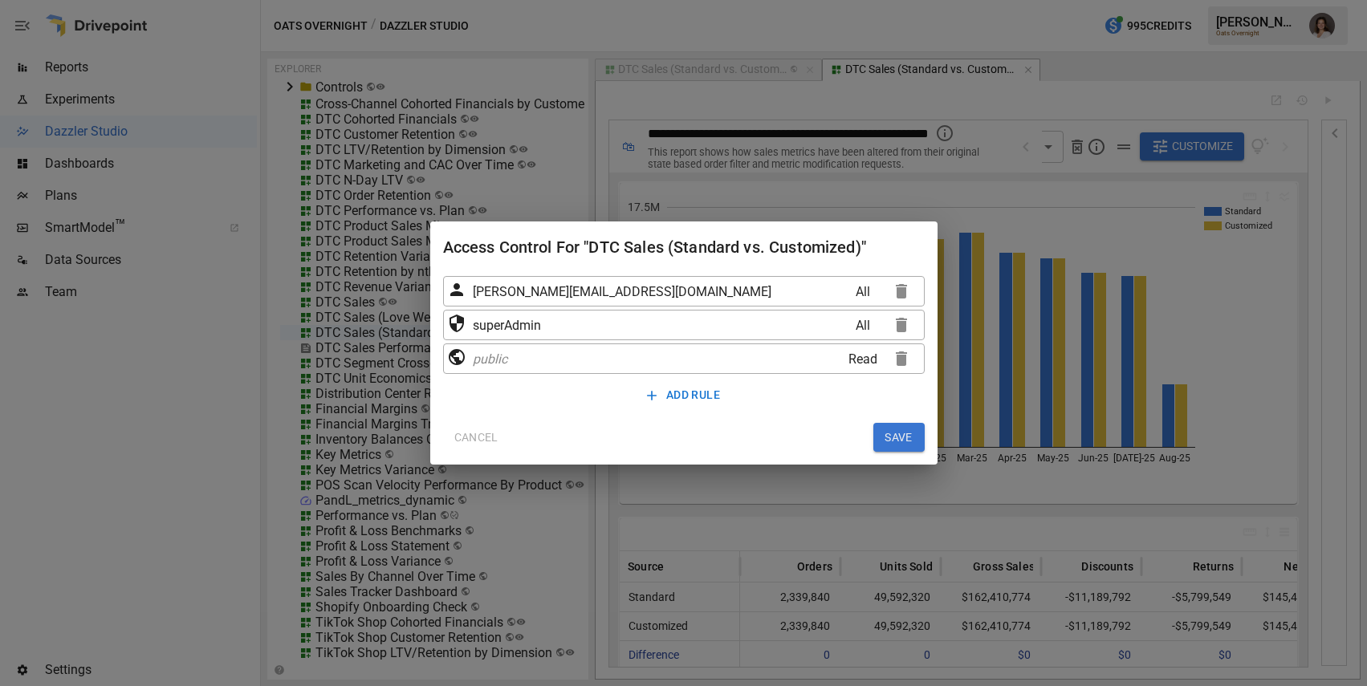
click at [898, 438] on button "SAVE" at bounding box center [899, 437] width 51 height 29
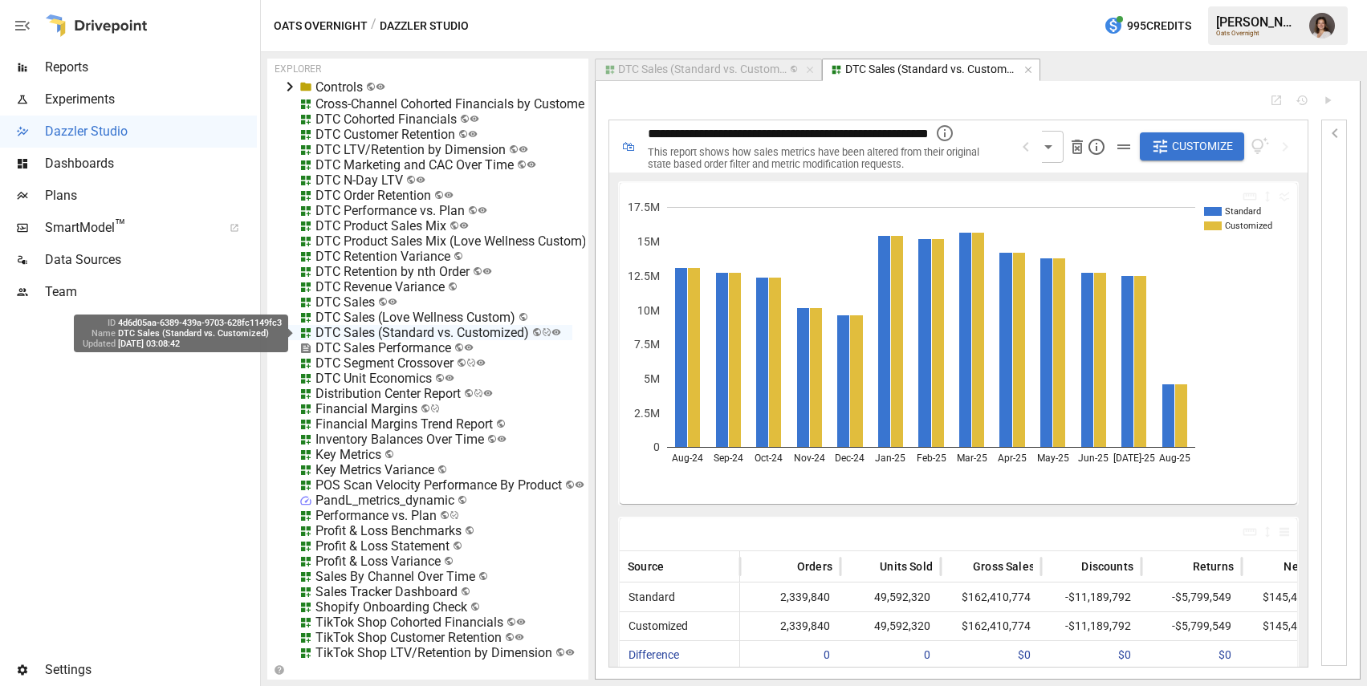
click at [263, 320] on div "4d6d05aa-6389-439a-9703-628fc1149fc3" at bounding box center [200, 323] width 164 height 10
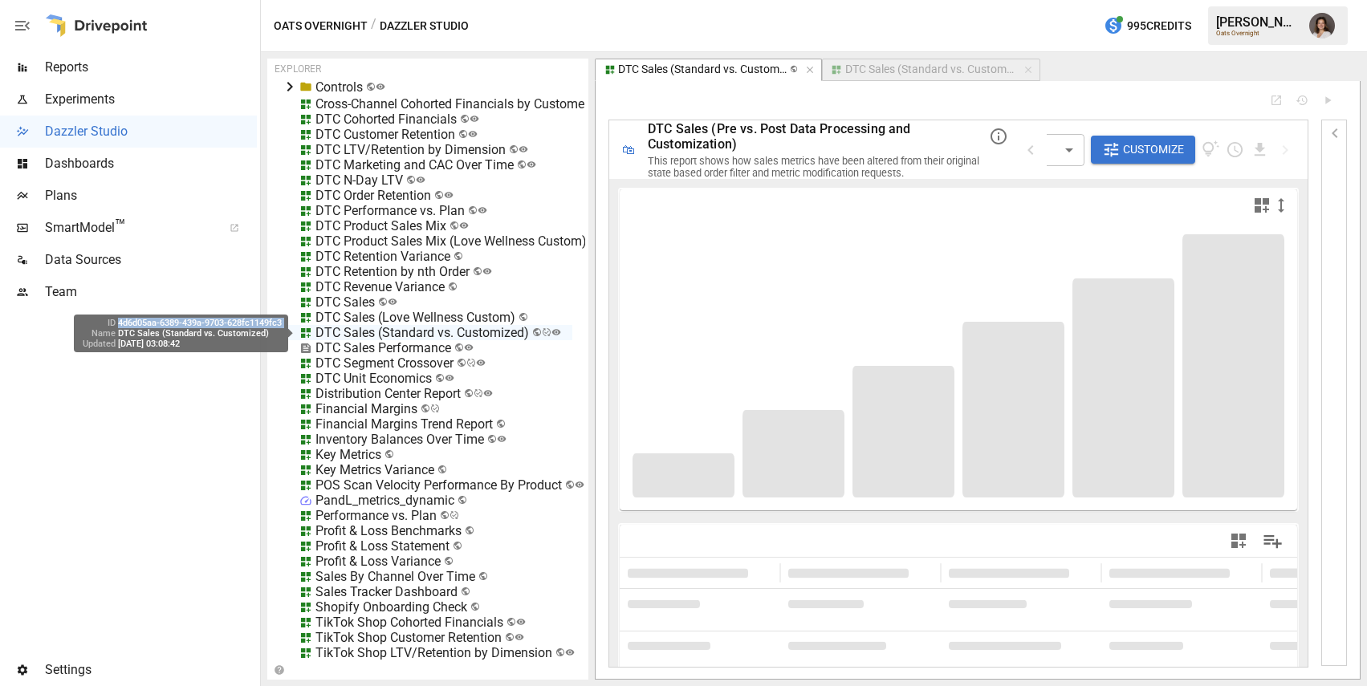
copy div "4d6d05aa-6389-439a-9703-628fc1149fc3"
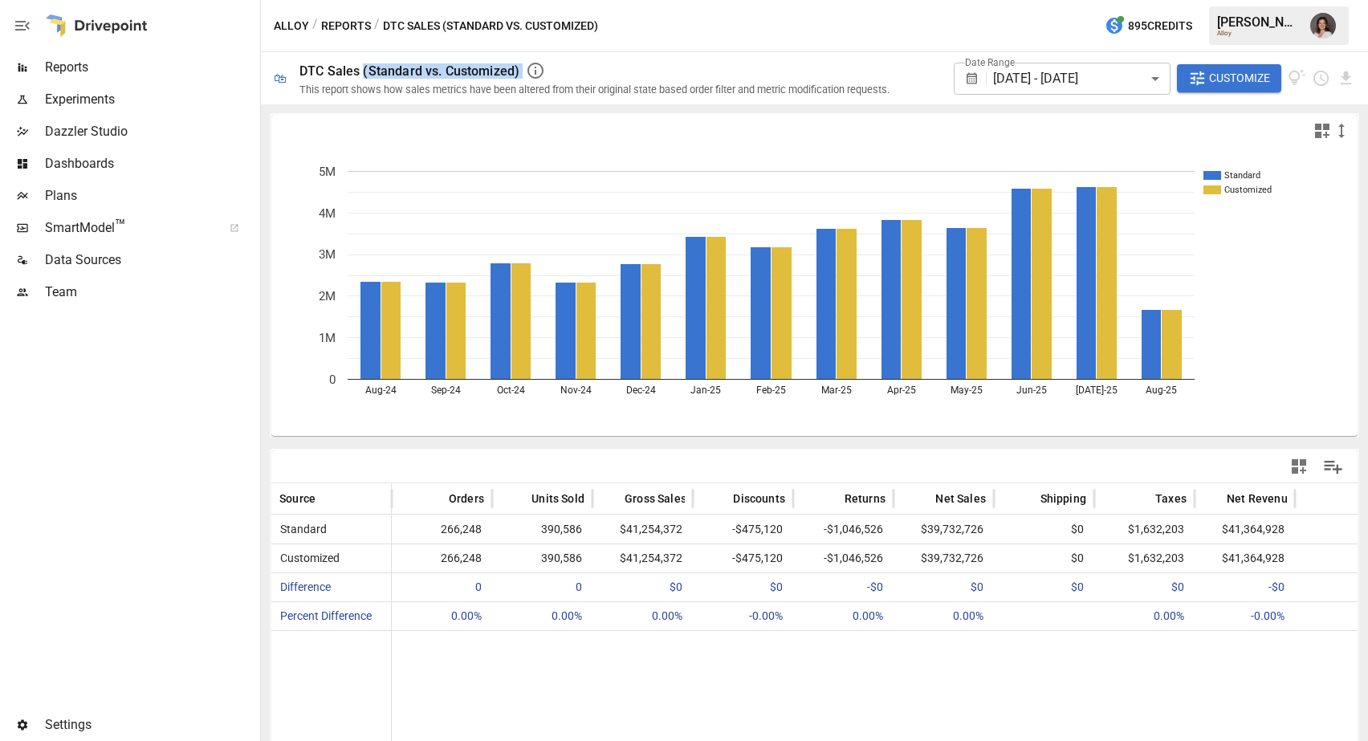
click at [155, 351] on div at bounding box center [128, 508] width 257 height 401
click at [149, 75] on span "Reports" at bounding box center [151, 67] width 212 height 19
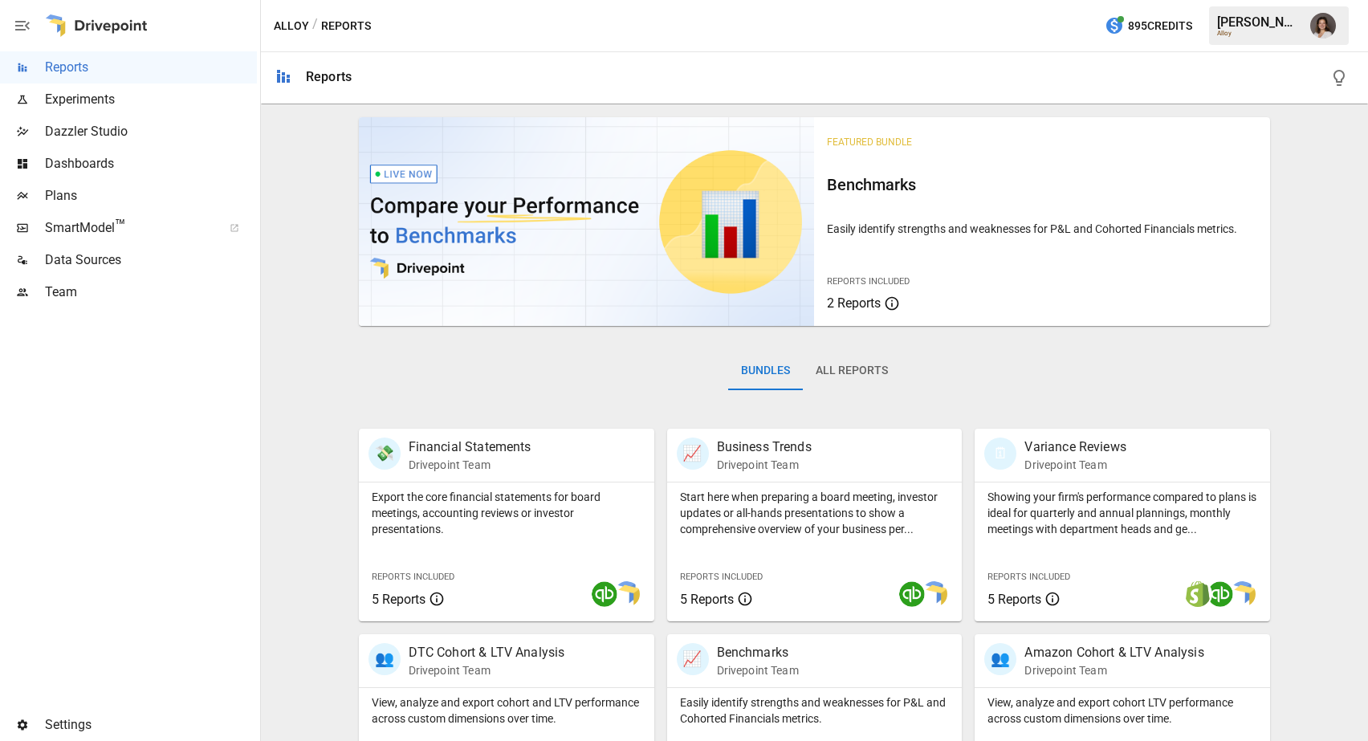
click at [1318, 31] on img "Franziska Ibscher" at bounding box center [1323, 26] width 26 height 26
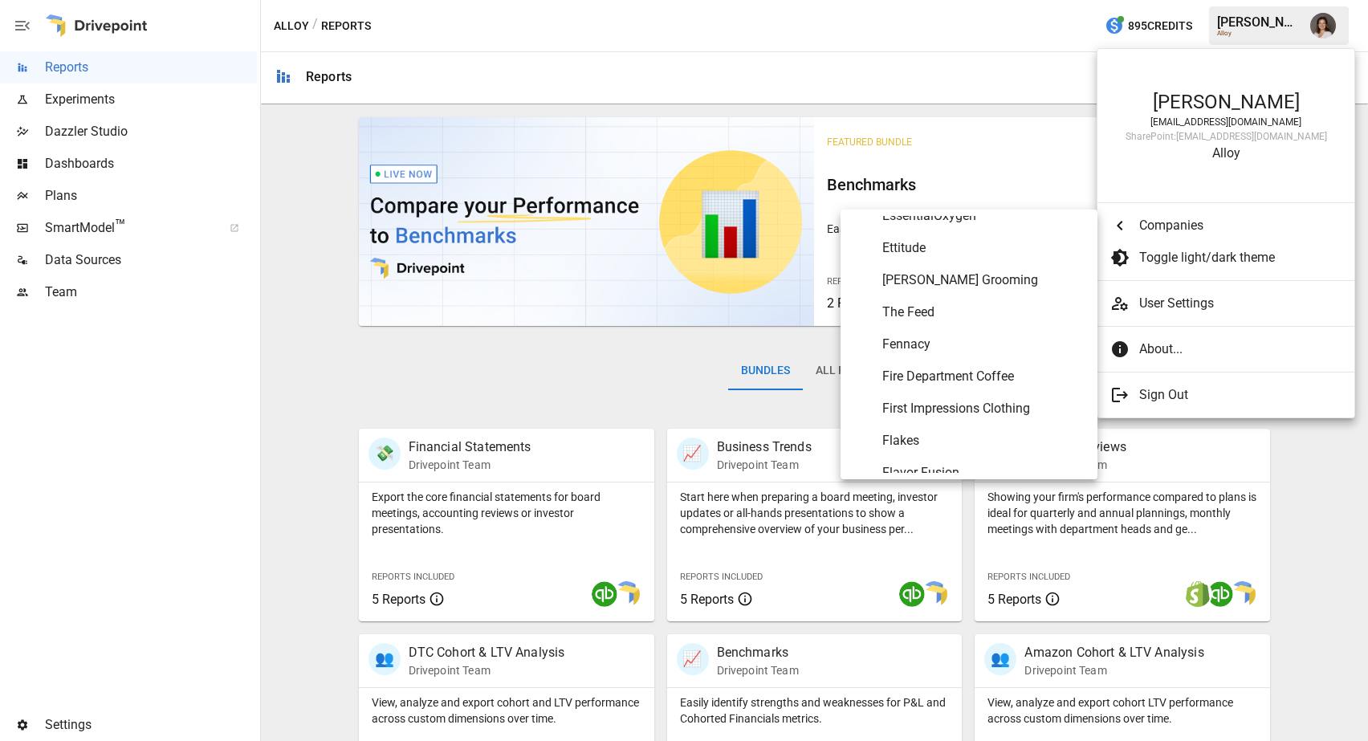
scroll to position [2879, 0]
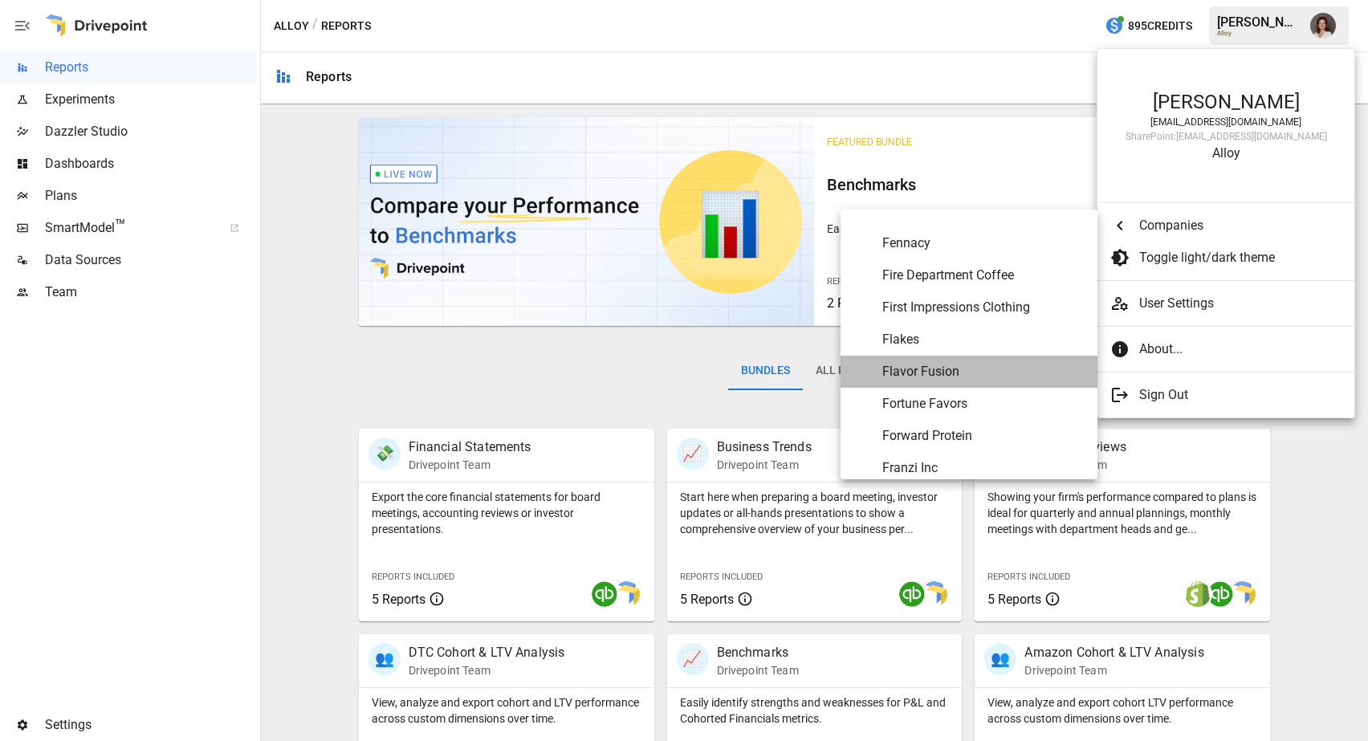
click at [936, 374] on span "Flavor Fusion" at bounding box center [983, 371] width 202 height 19
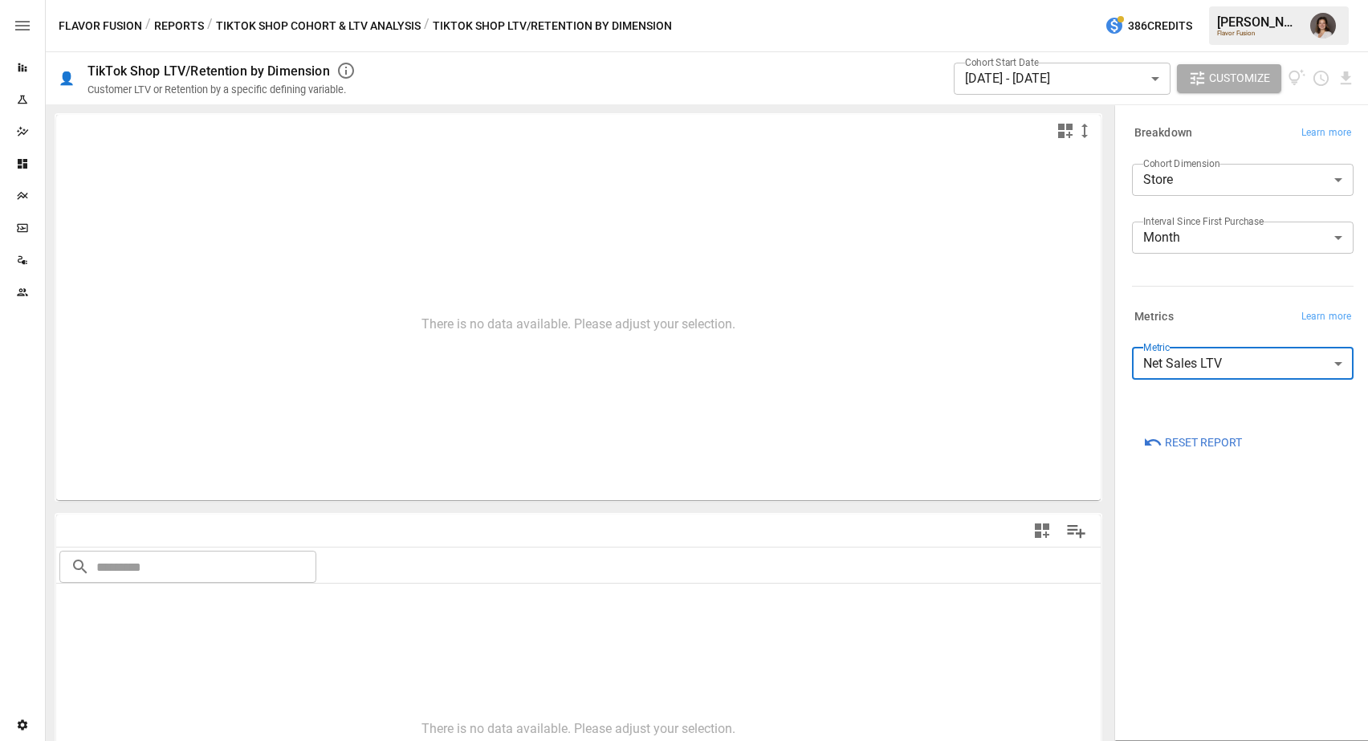
click at [165, 50] on div "Flavor Fusion / Reports / TikTok Shop Cohort & LTV Analysis / TikTok Shop LTV/R…" at bounding box center [707, 25] width 1322 height 51
click at [179, 26] on button "Reports" at bounding box center [179, 26] width 50 height 20
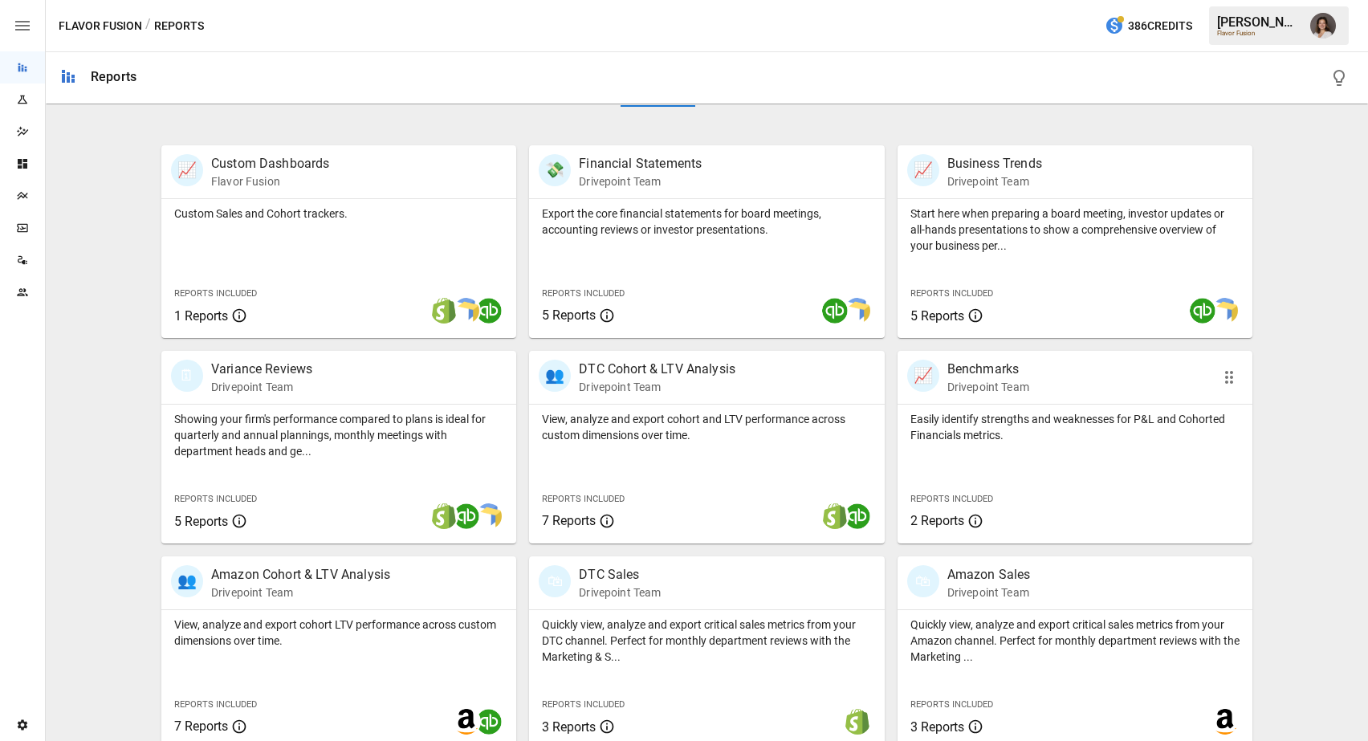
scroll to position [291, 0]
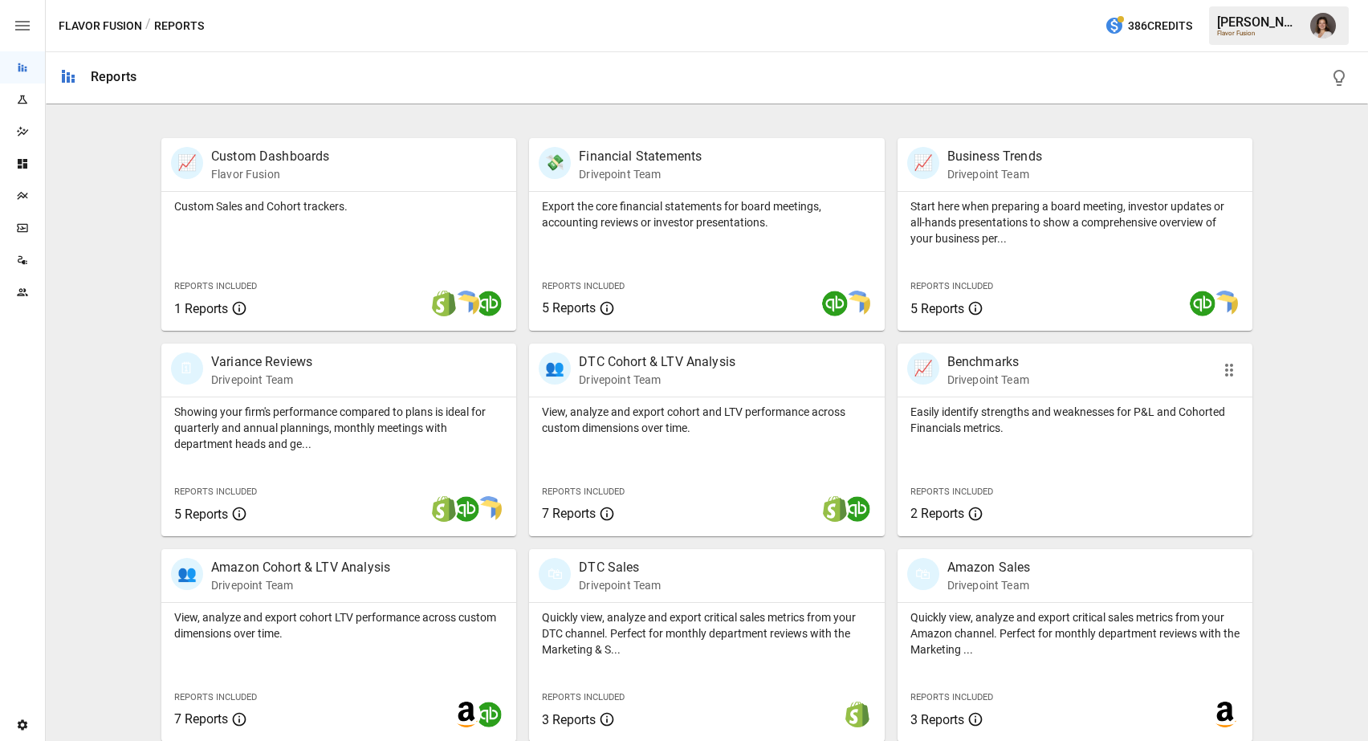
click at [932, 392] on div "📈 Benchmarks Drivepoint Team" at bounding box center [1075, 370] width 355 height 53
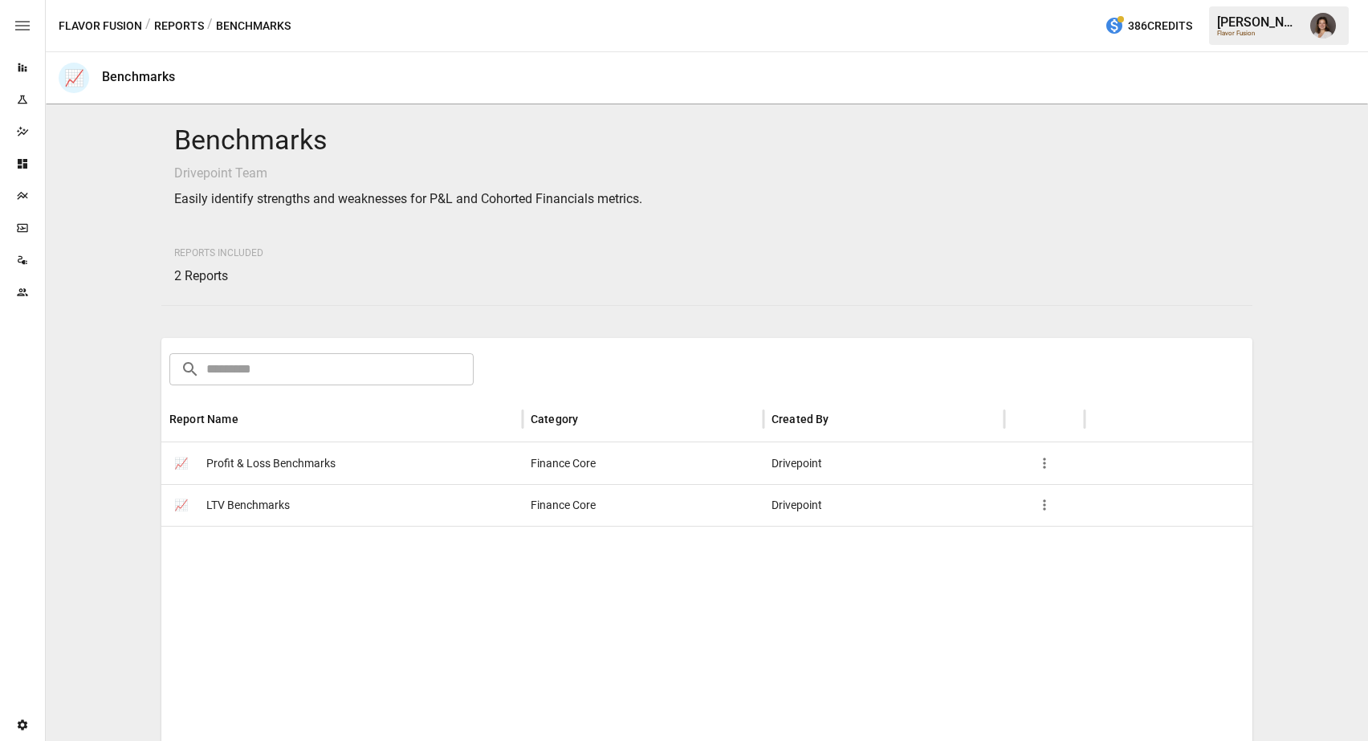
click at [382, 468] on div "📈 Profit & Loss Benchmarks" at bounding box center [341, 463] width 361 height 42
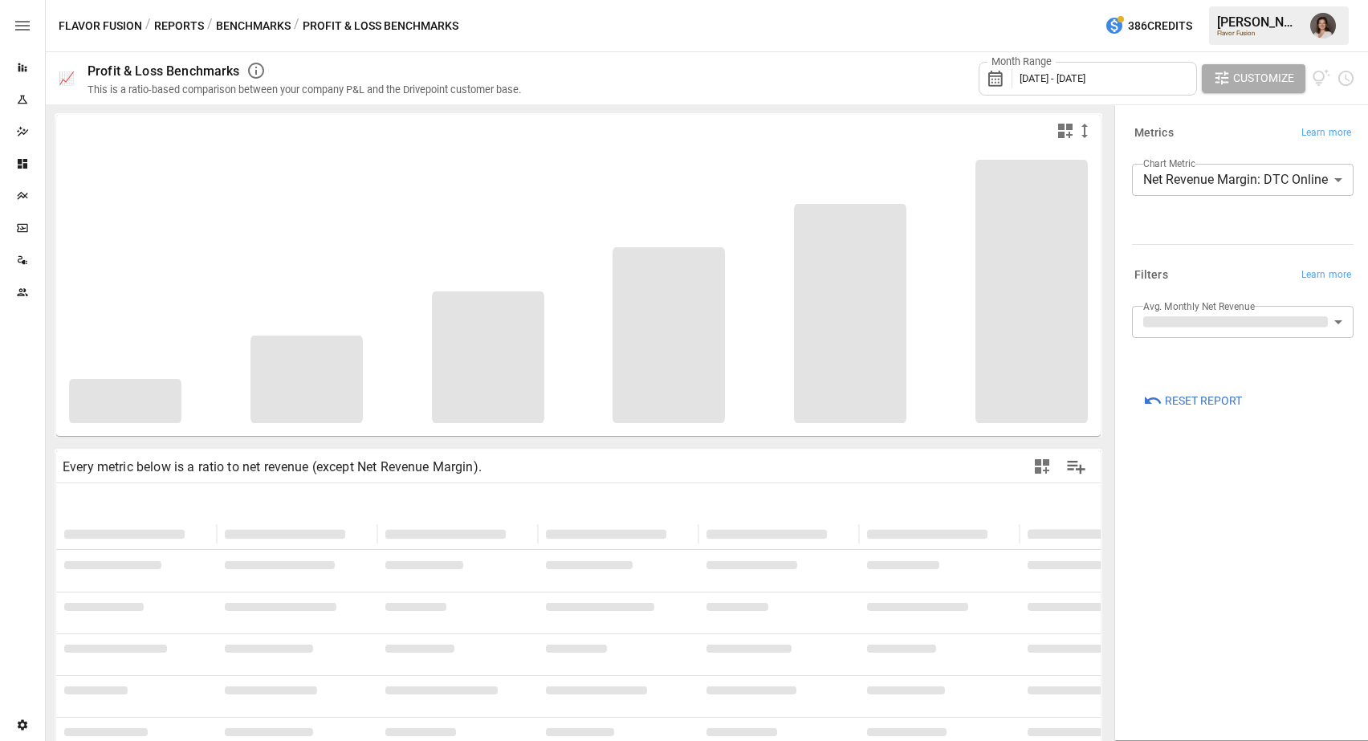
click at [242, 29] on button "Benchmarks" at bounding box center [253, 26] width 75 height 20
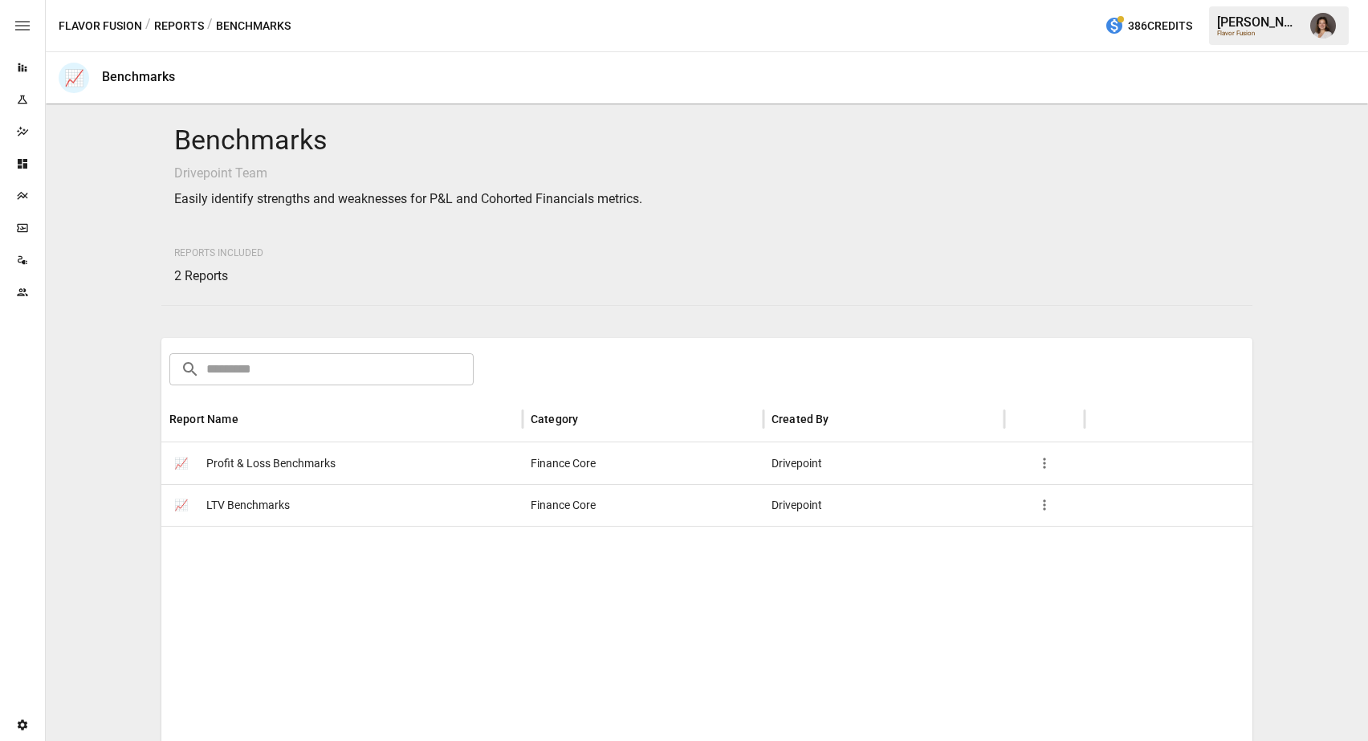
click at [331, 513] on div "📈 LTV Benchmarks" at bounding box center [341, 505] width 361 height 42
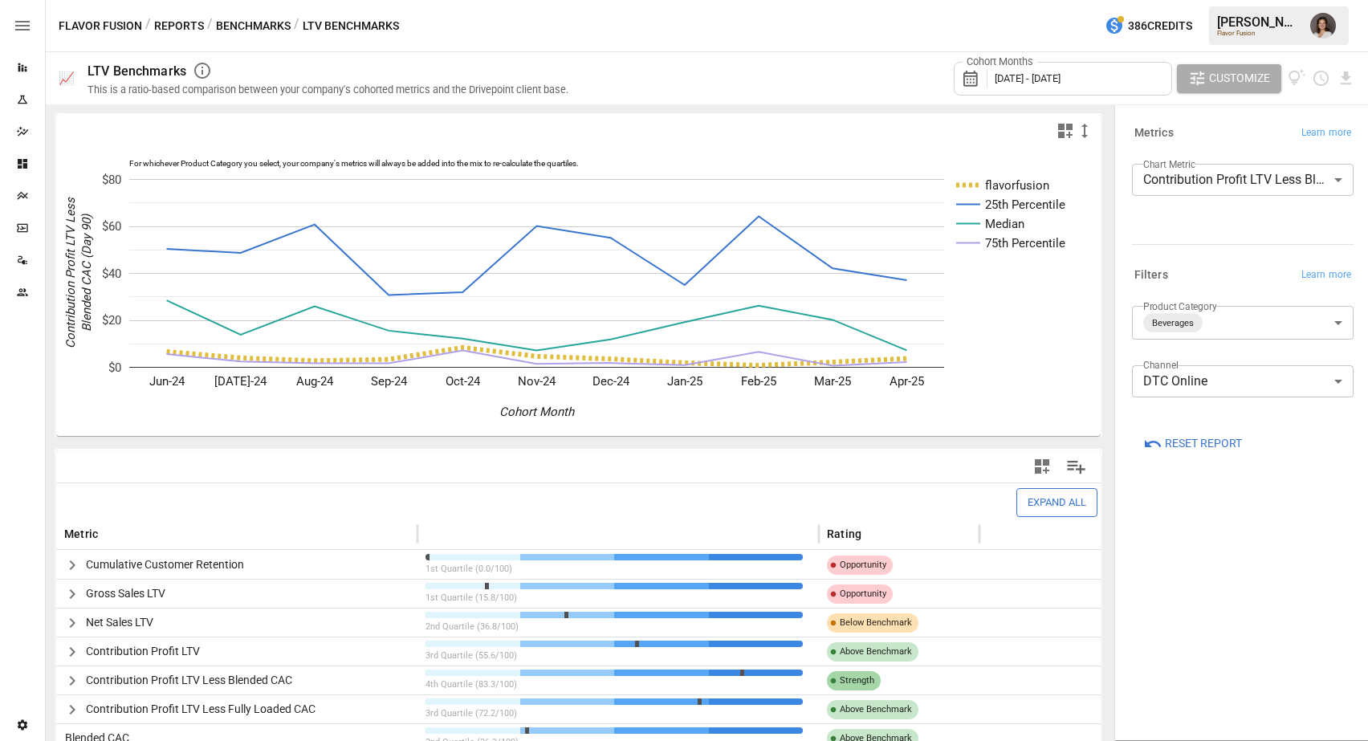
click at [1216, 0] on body "Reports Experiments Dazzler Studio Dashboards Plans SmartModel ™ Data Sources T…" at bounding box center [684, 0] width 1368 height 0
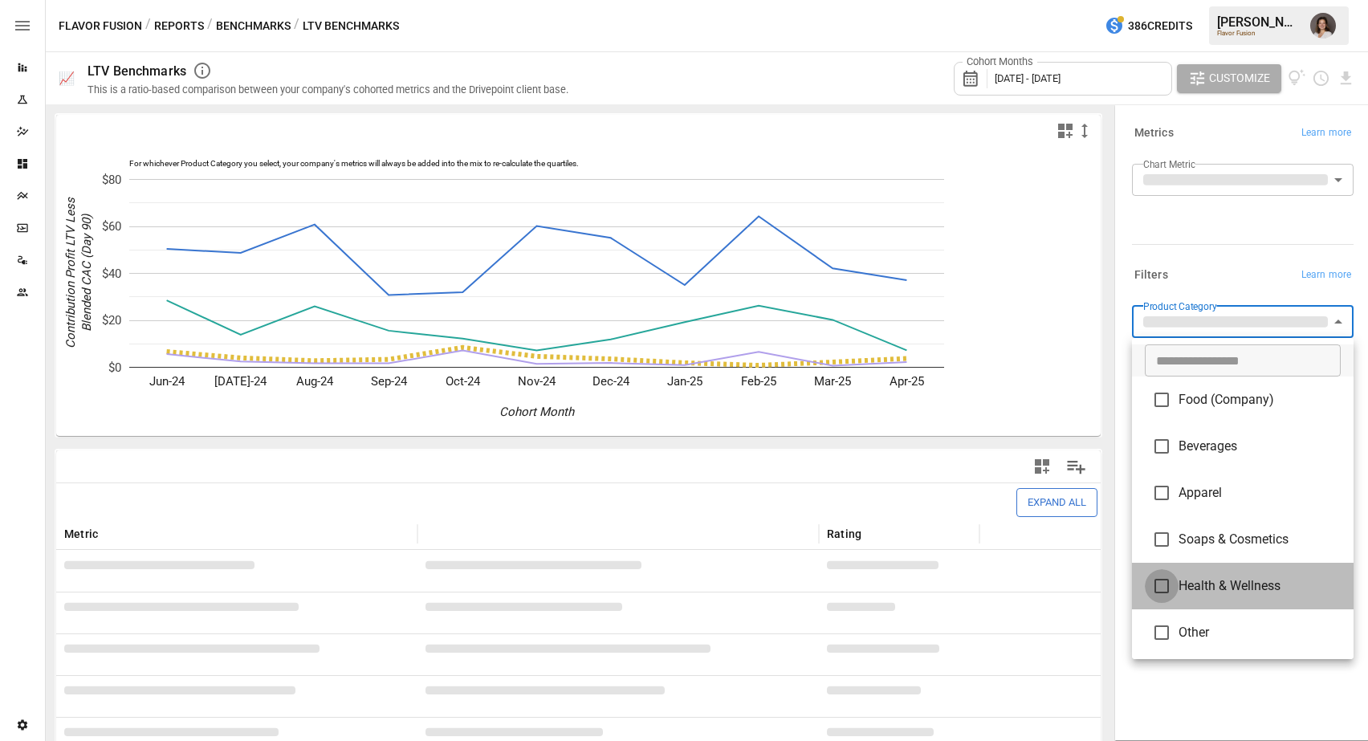
type input "**********"
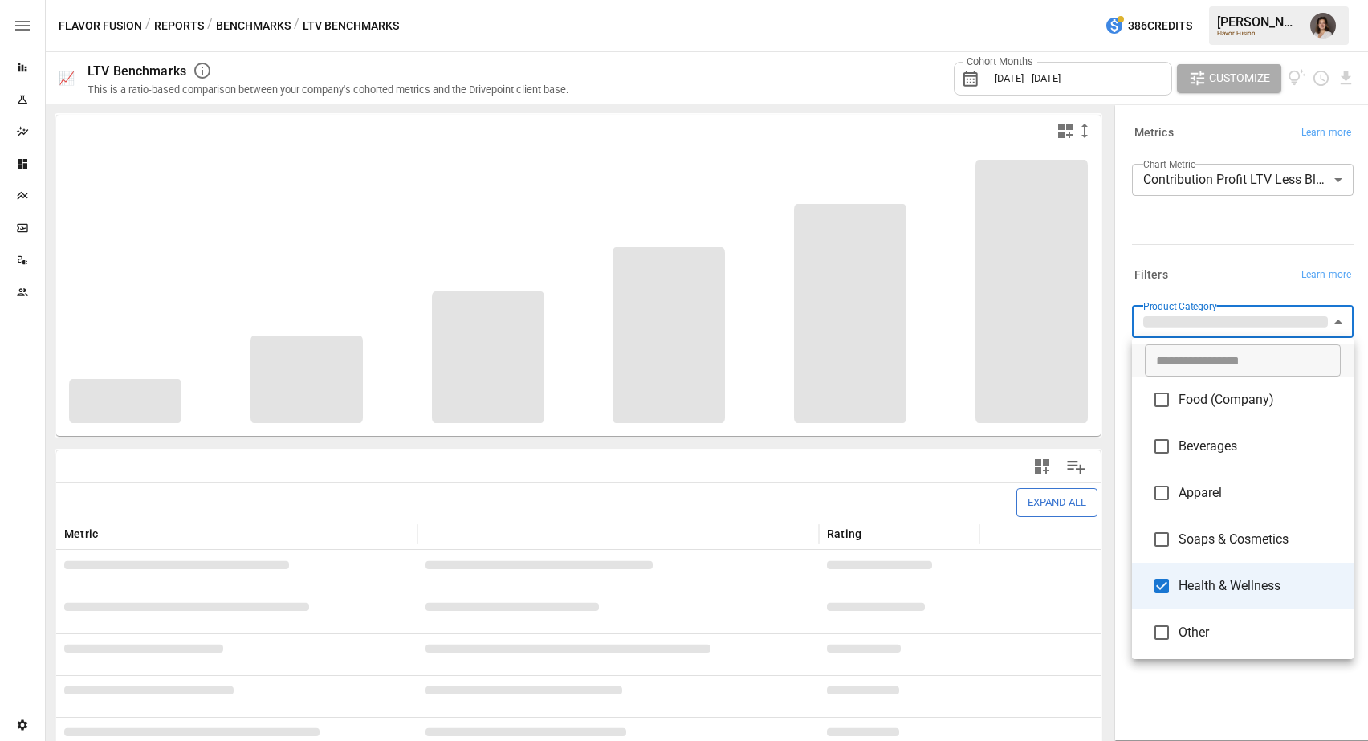
click at [1199, 255] on div at bounding box center [684, 370] width 1368 height 741
